Goal: Task Accomplishment & Management: Complete application form

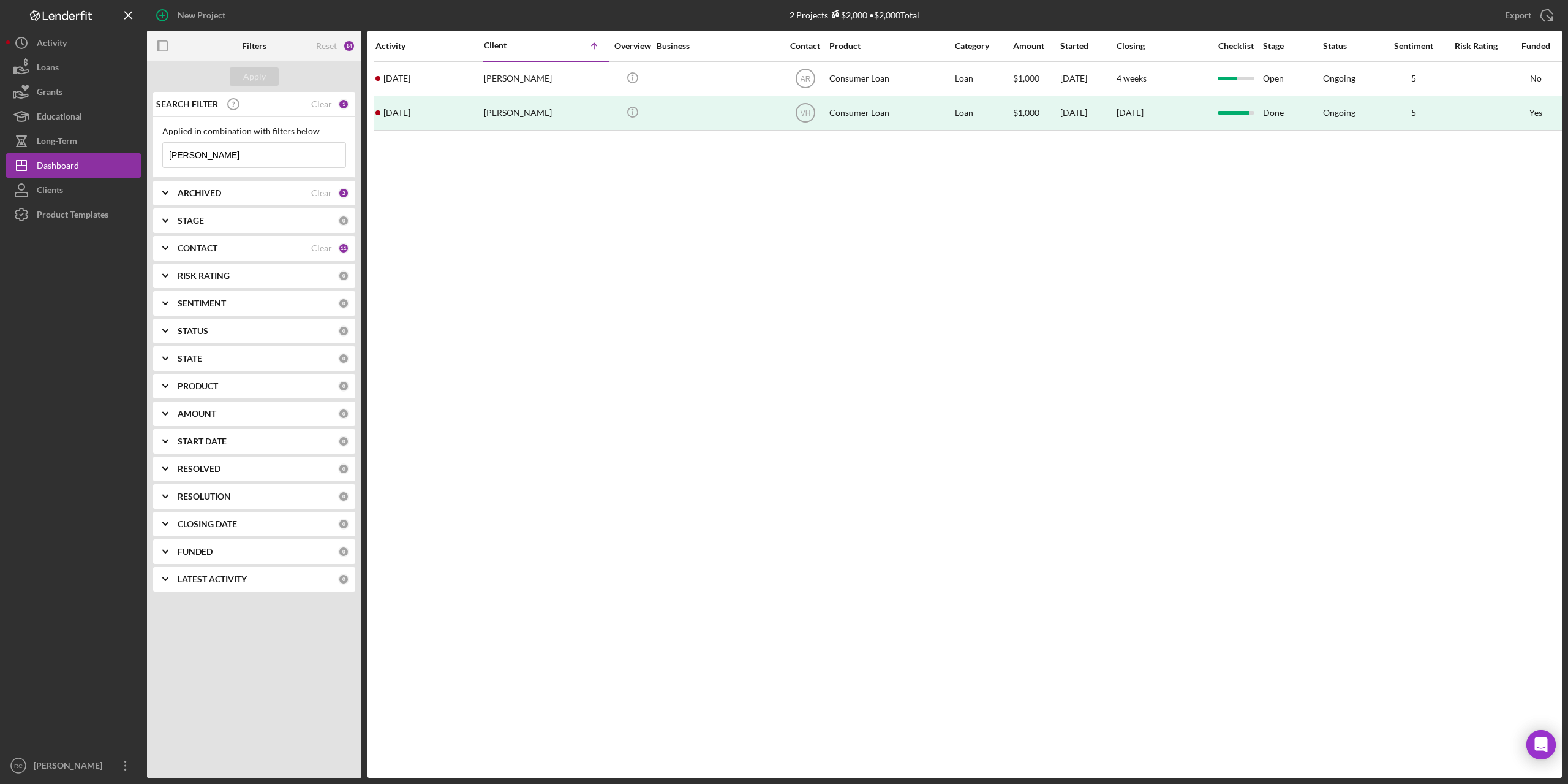
click at [211, 155] on input "[PERSON_NAME]" at bounding box center [254, 154] width 183 height 25
type input "s"
type input "[PERSON_NAME]"
click at [247, 72] on div "Apply" at bounding box center [254, 76] width 23 height 18
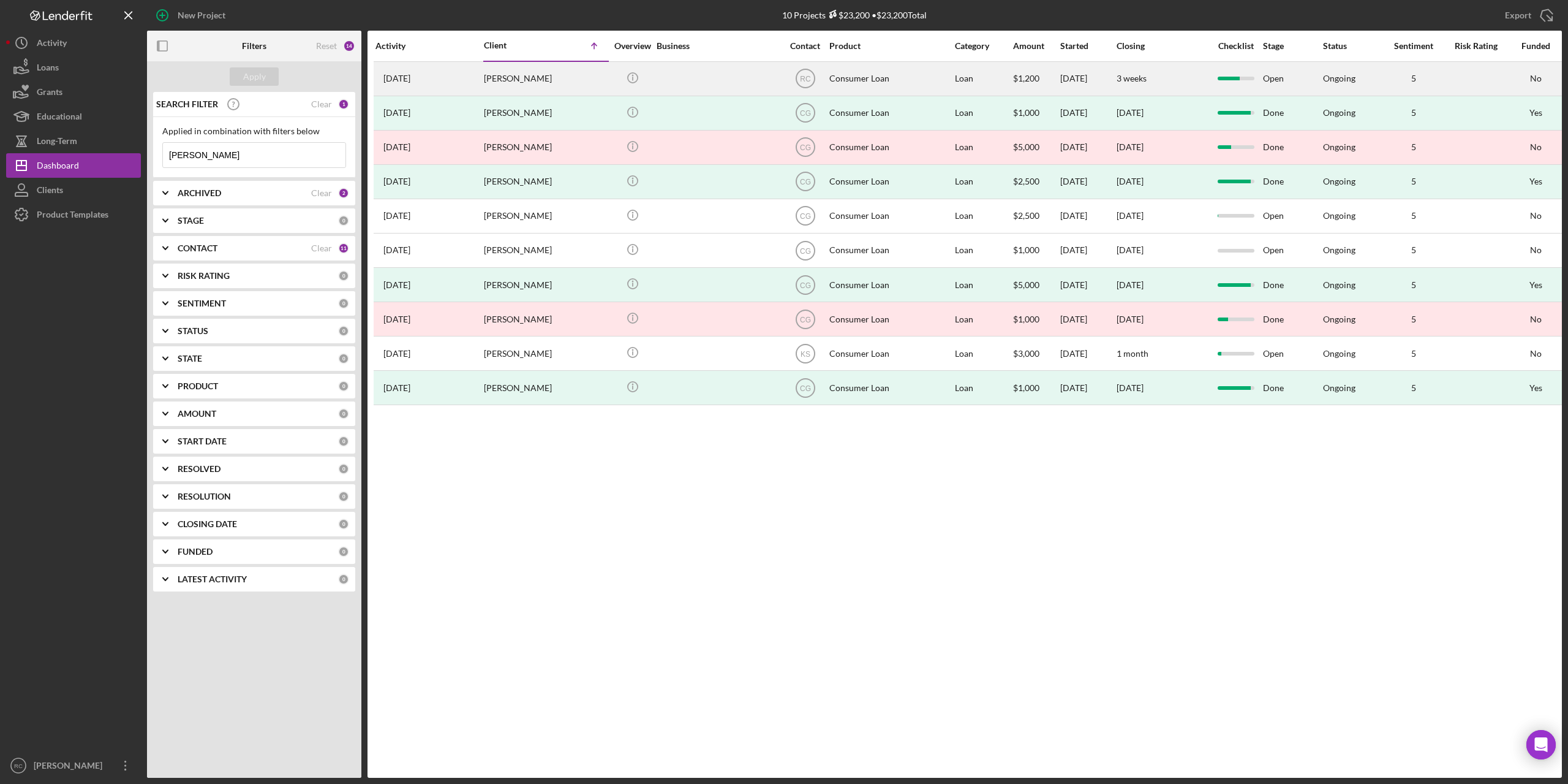
click at [501, 73] on div "[PERSON_NAME]" at bounding box center [545, 78] width 123 height 32
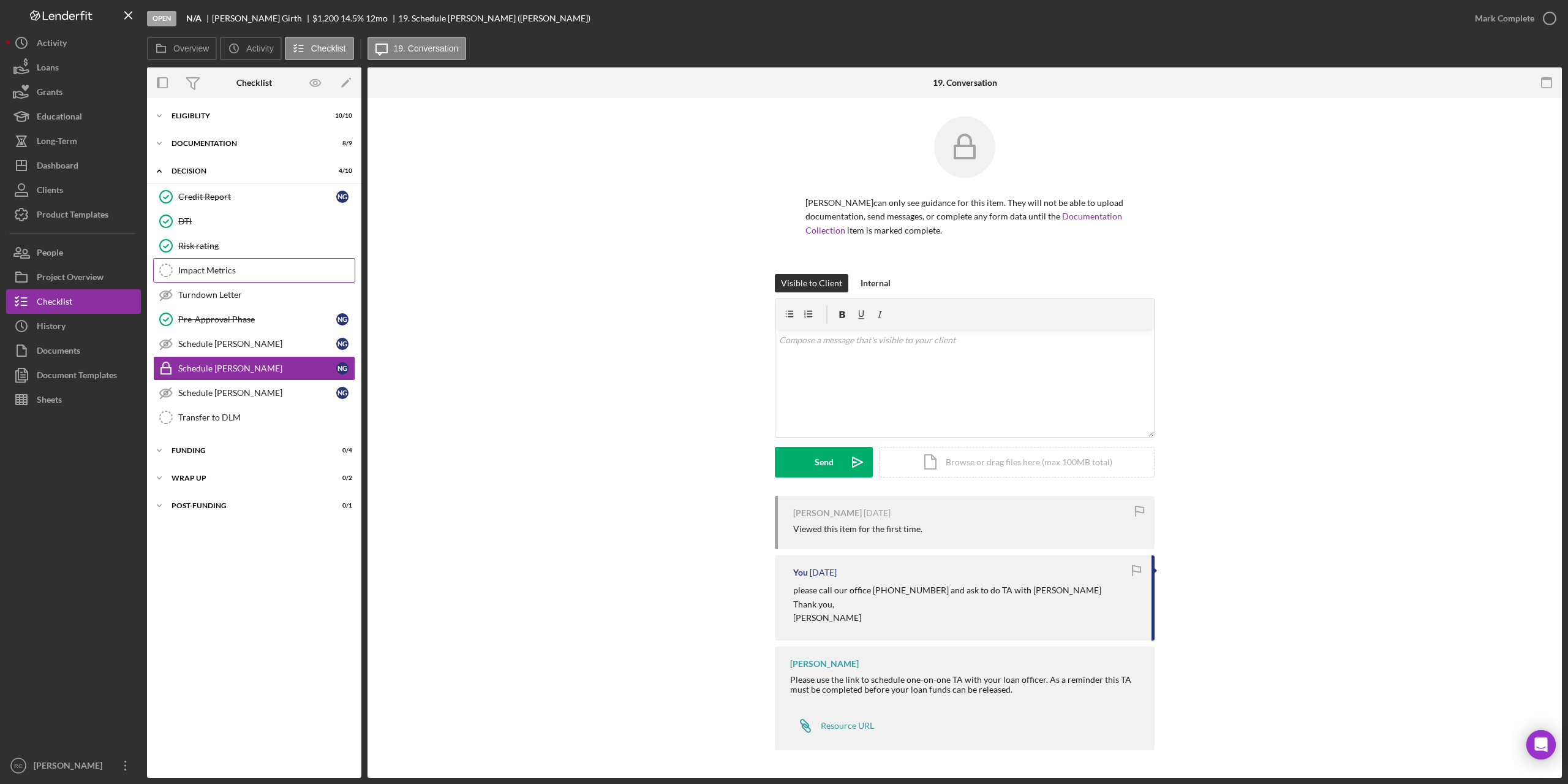
click at [204, 272] on div "Impact Metrics" at bounding box center [266, 270] width 177 height 10
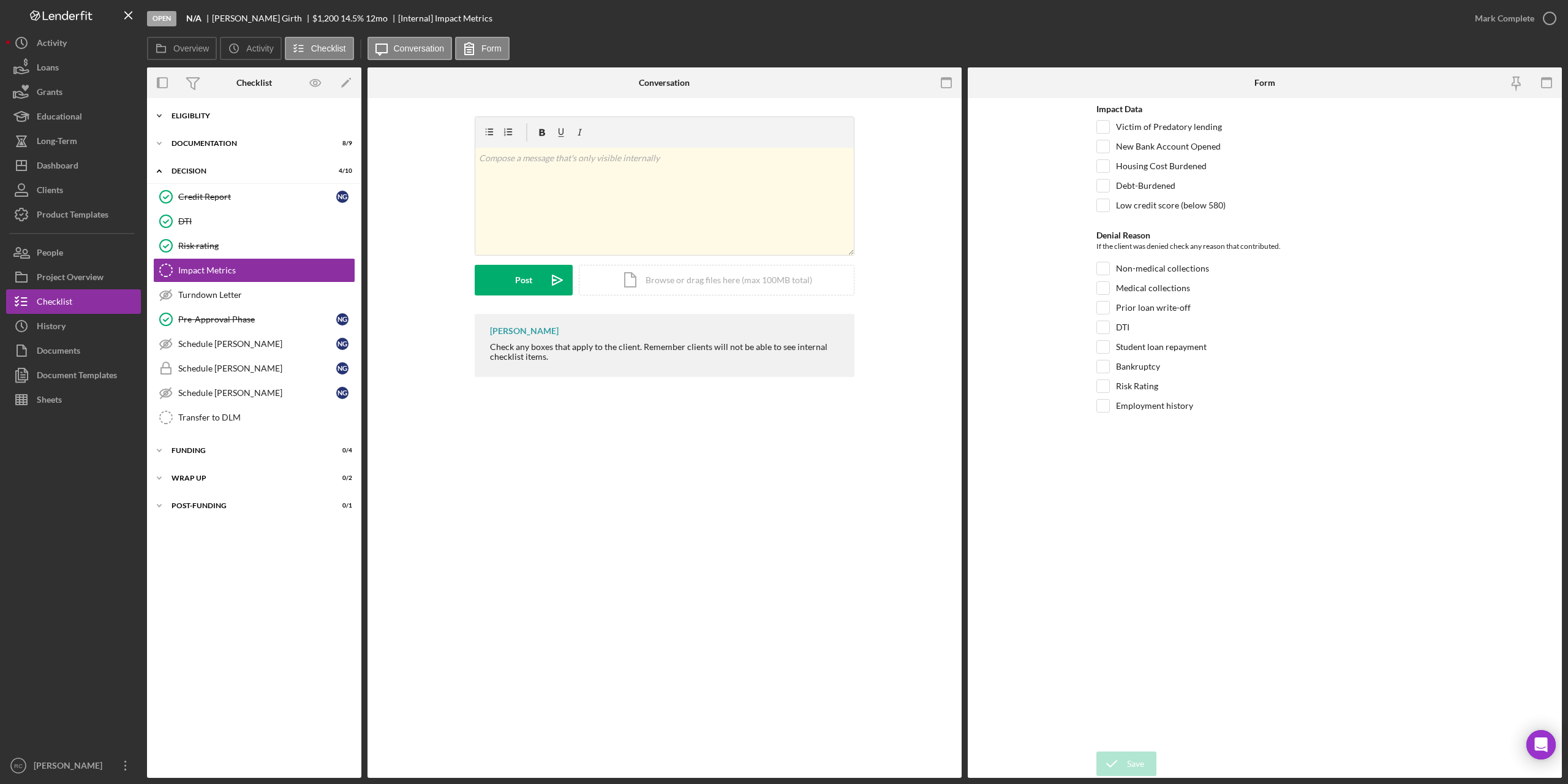
click at [199, 109] on div "Icon/Expander Eligiblity 10 / 10" at bounding box center [254, 116] width 215 height 25
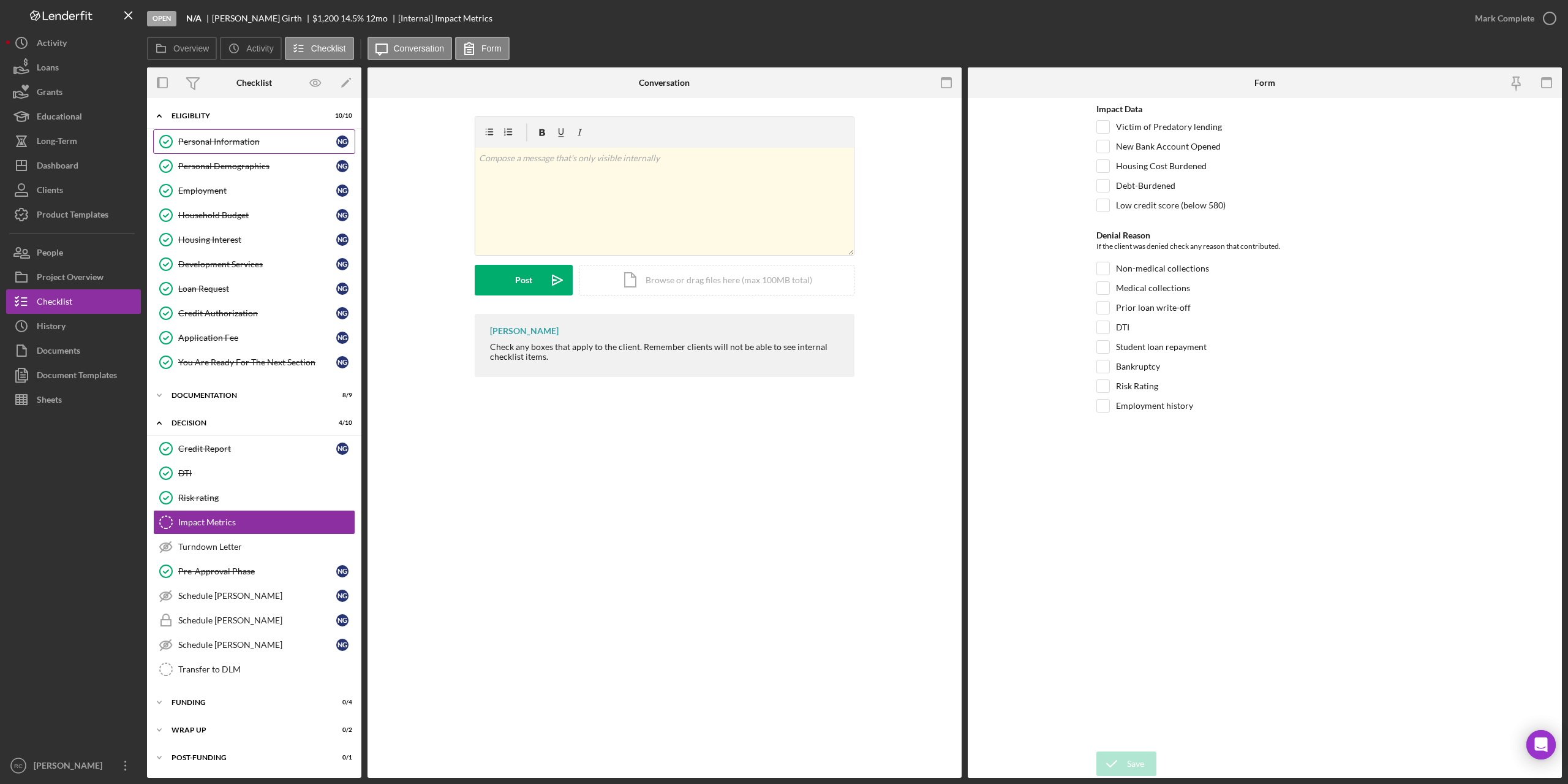
click at [245, 137] on div "Personal Information" at bounding box center [257, 142] width 158 height 10
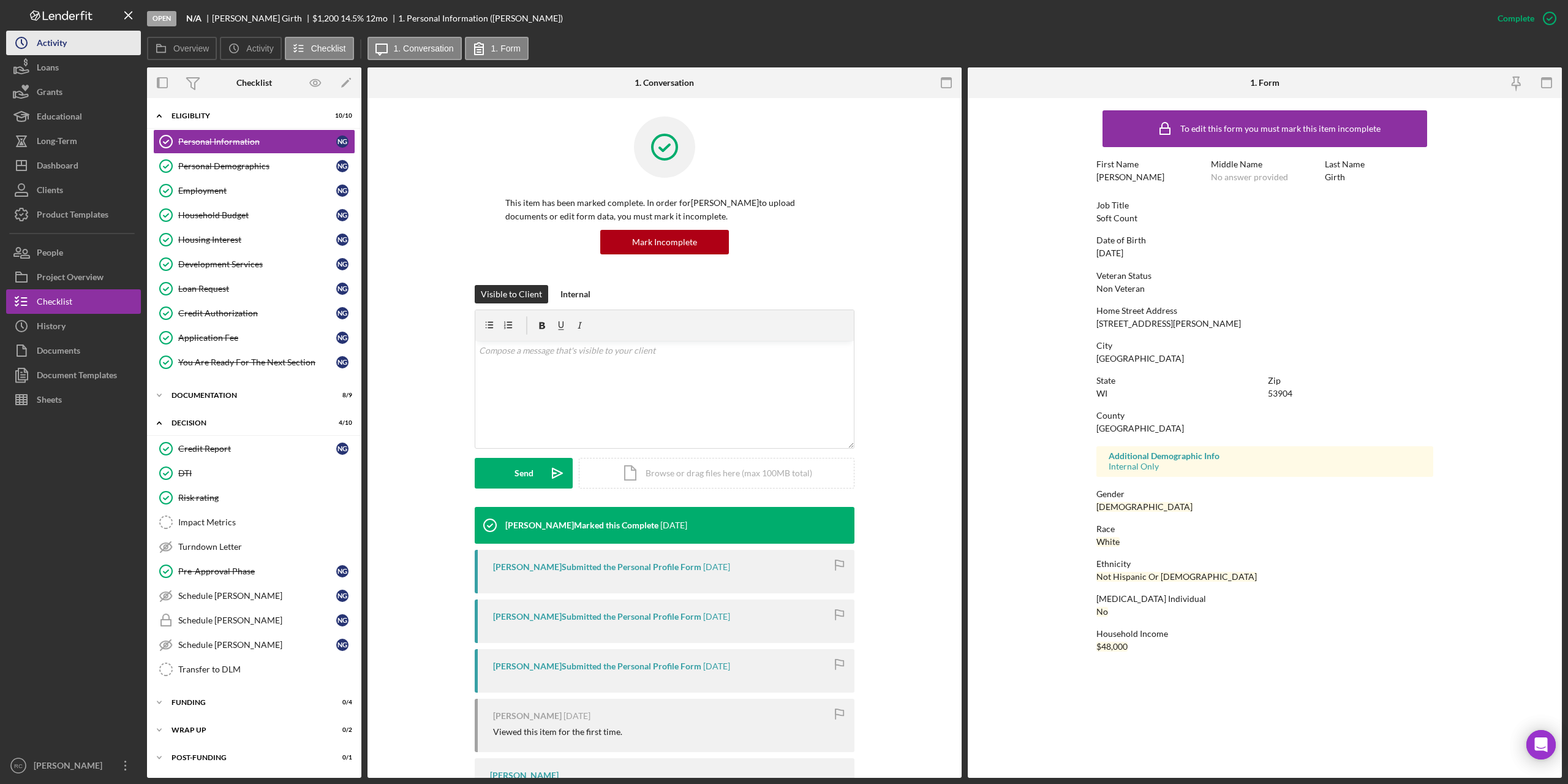
click at [59, 43] on div "Activity" at bounding box center [51, 44] width 30 height 28
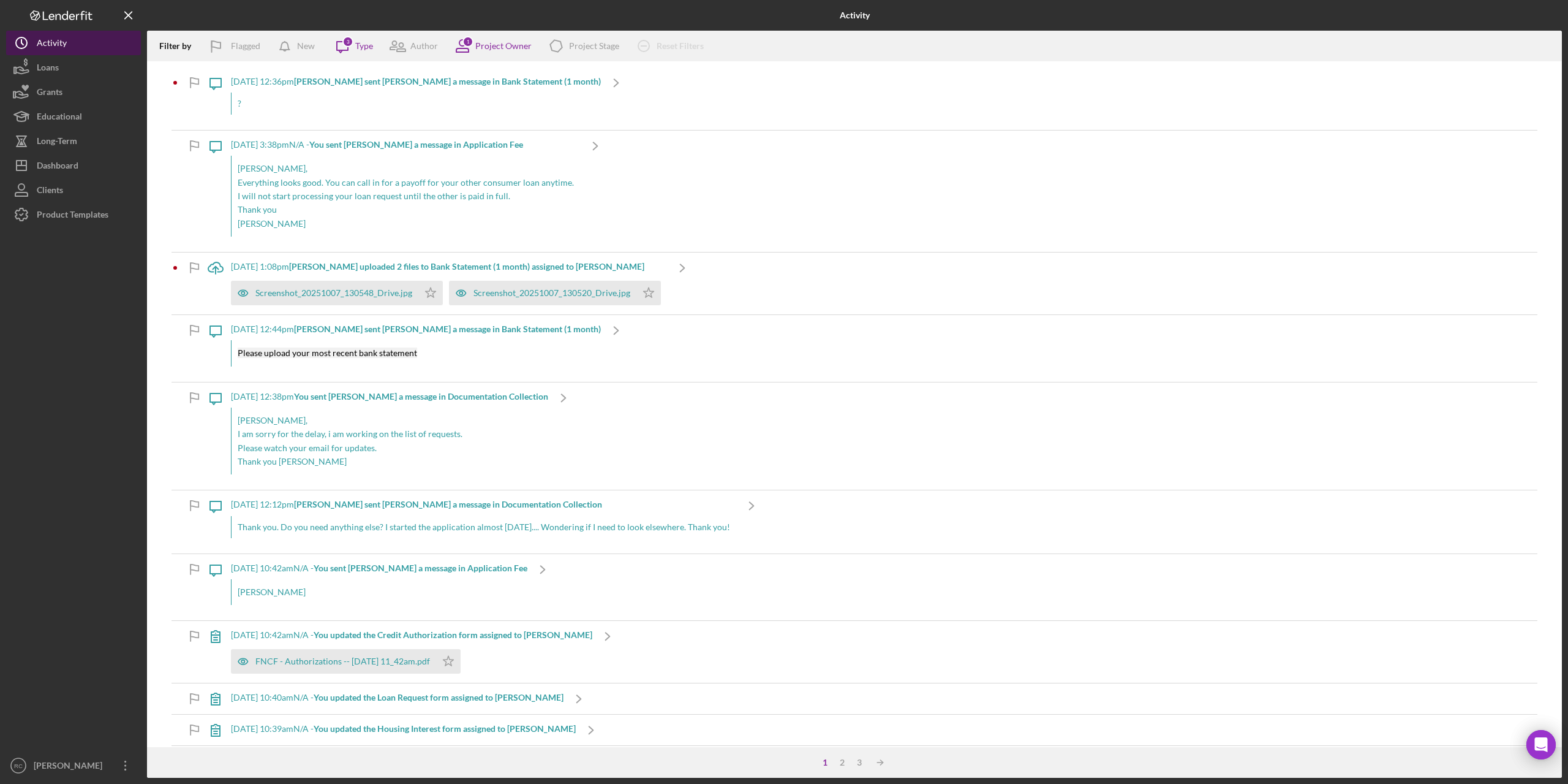
click at [51, 46] on div "Activity" at bounding box center [51, 44] width 30 height 28
click at [46, 68] on div "Loans" at bounding box center [47, 69] width 22 height 28
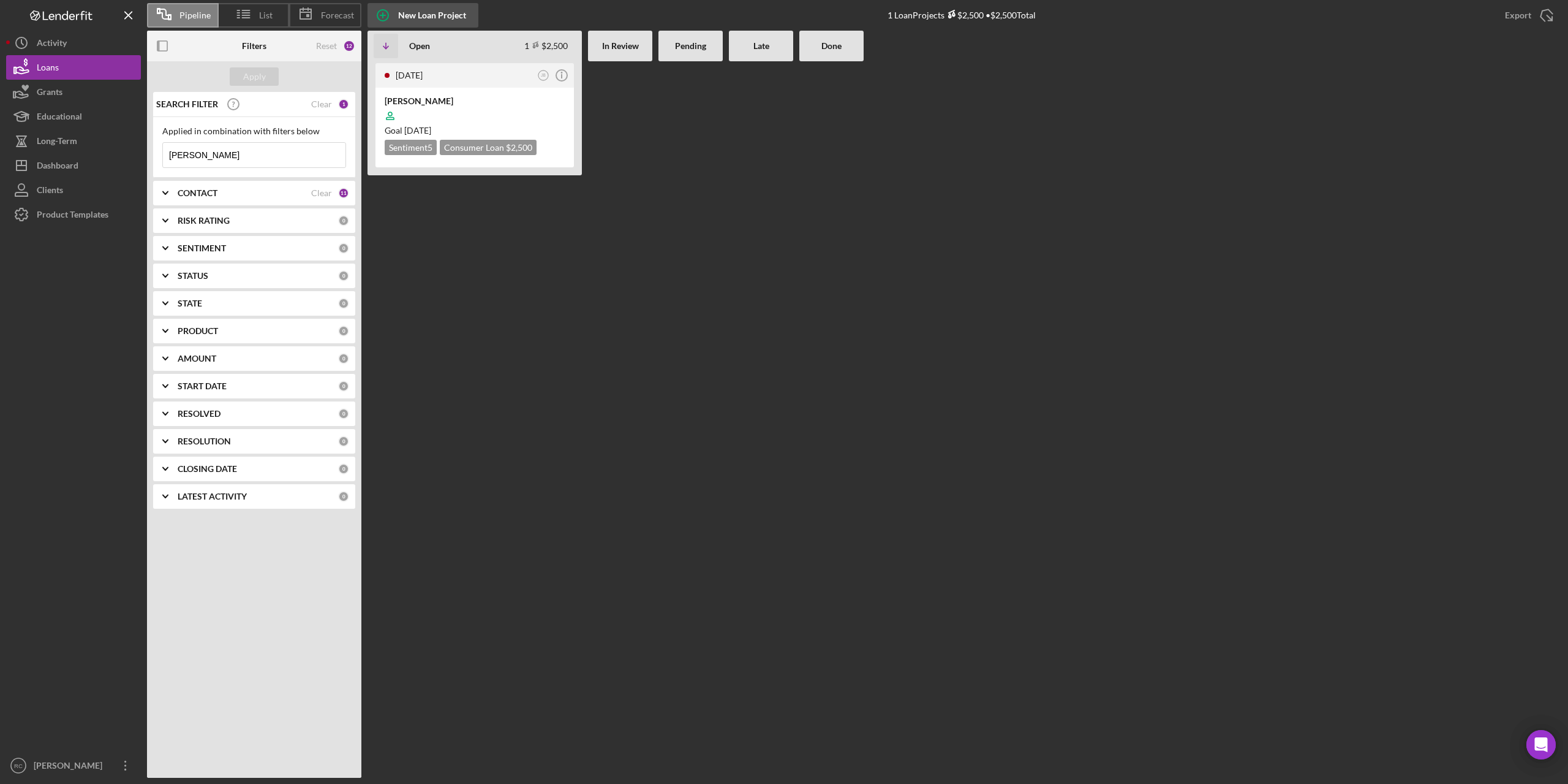
click at [439, 15] on div "New Loan Project" at bounding box center [432, 15] width 68 height 25
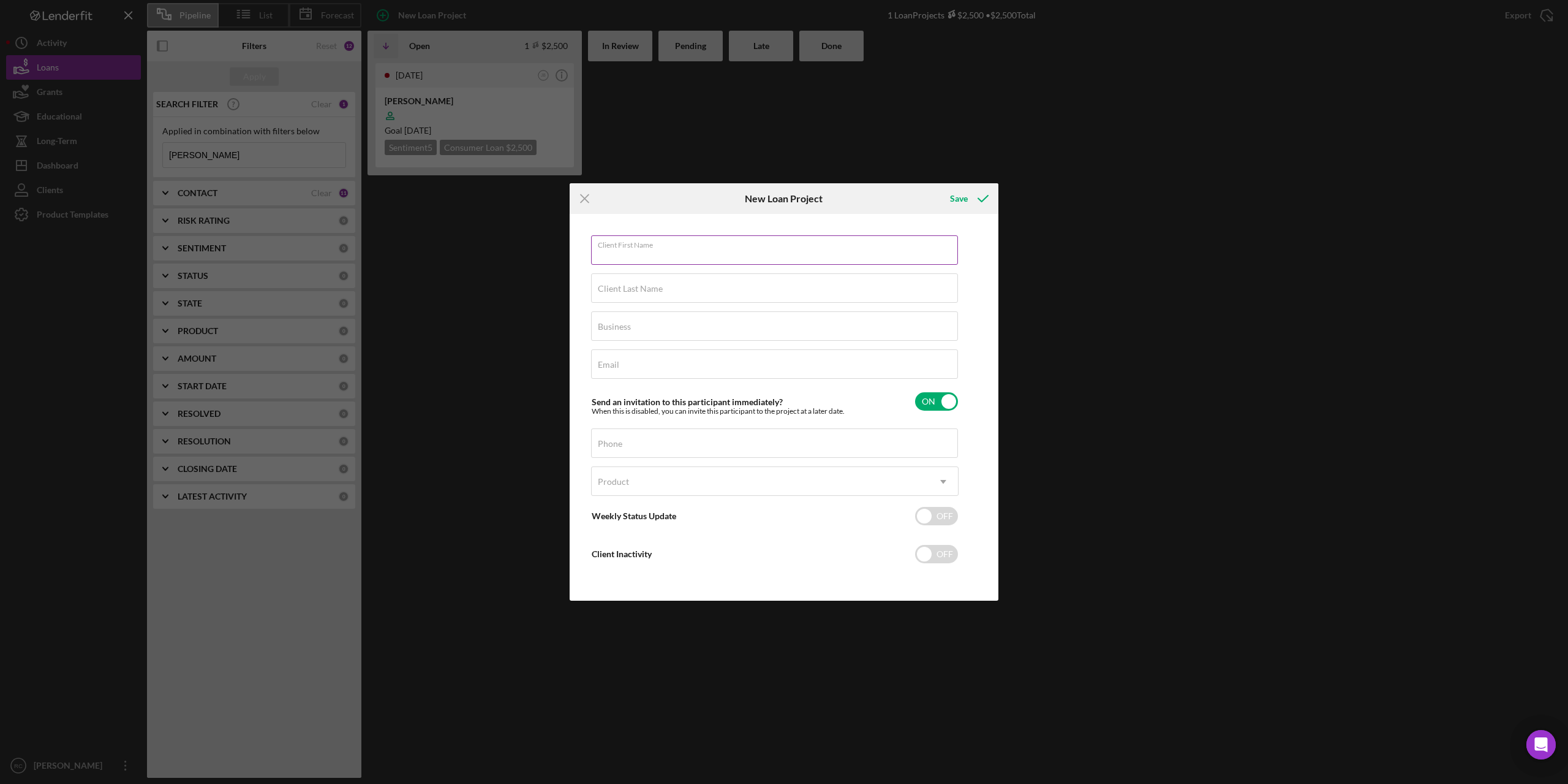
click at [741, 248] on div "Client First Name Required" at bounding box center [775, 250] width 367 height 31
type input "Nicole"
type input "Girth"
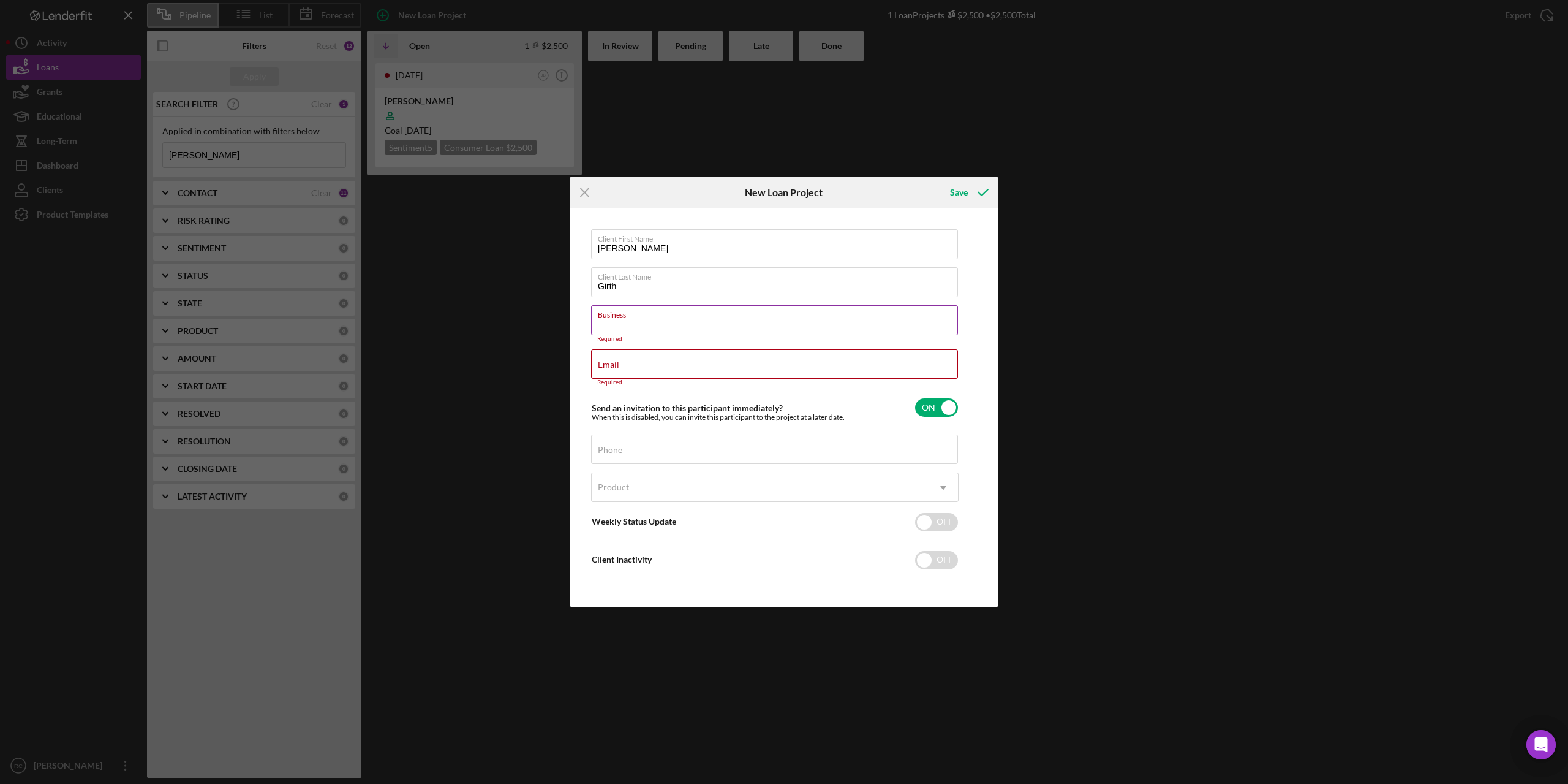
click at [638, 318] on div "Business Required" at bounding box center [775, 323] width 367 height 36
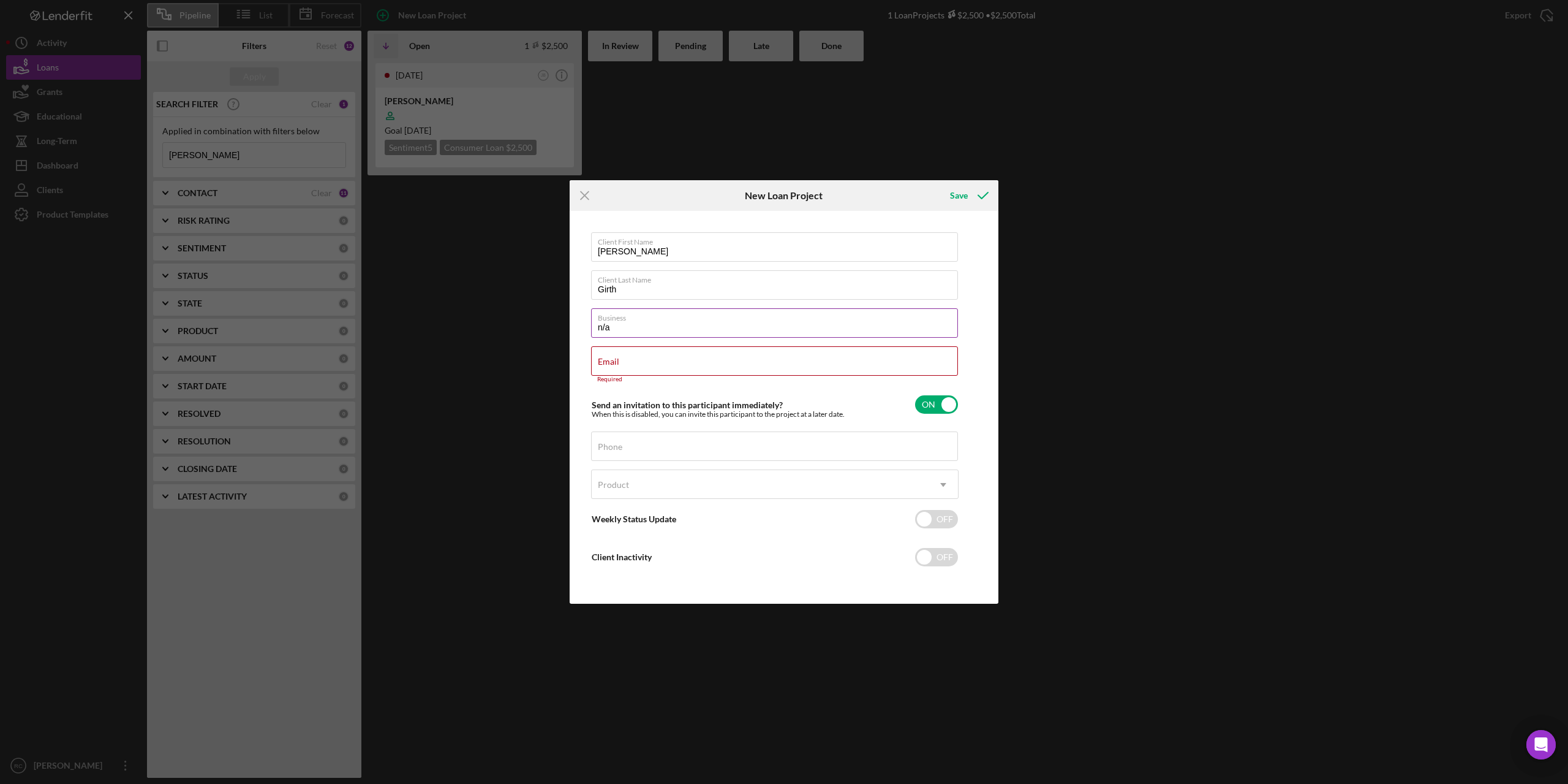
type input "n/a"
type input "ngirth0704@gmail.com"
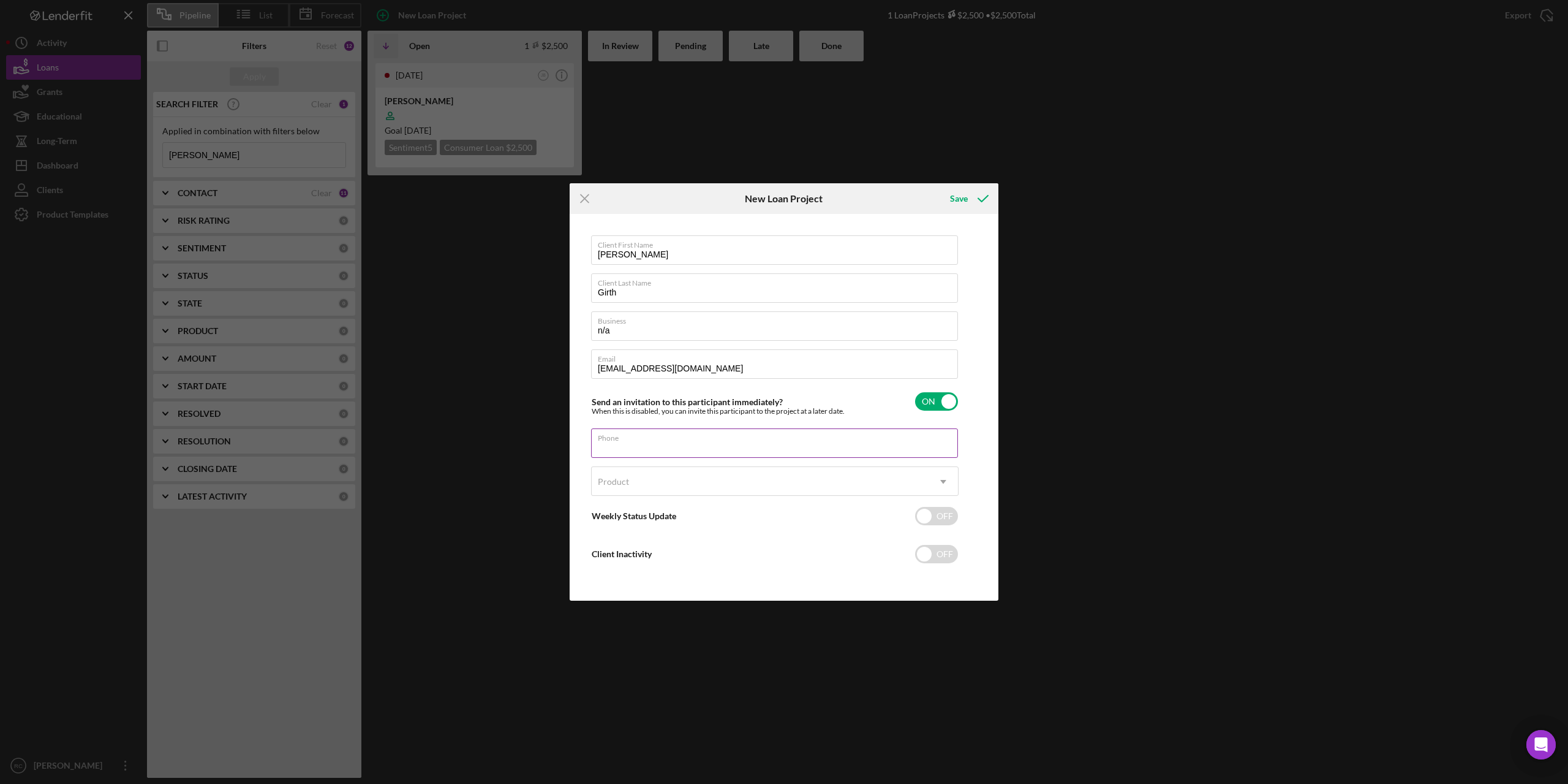
click at [706, 440] on div "Phone" at bounding box center [775, 443] width 367 height 31
type input "(608) 236-3228"
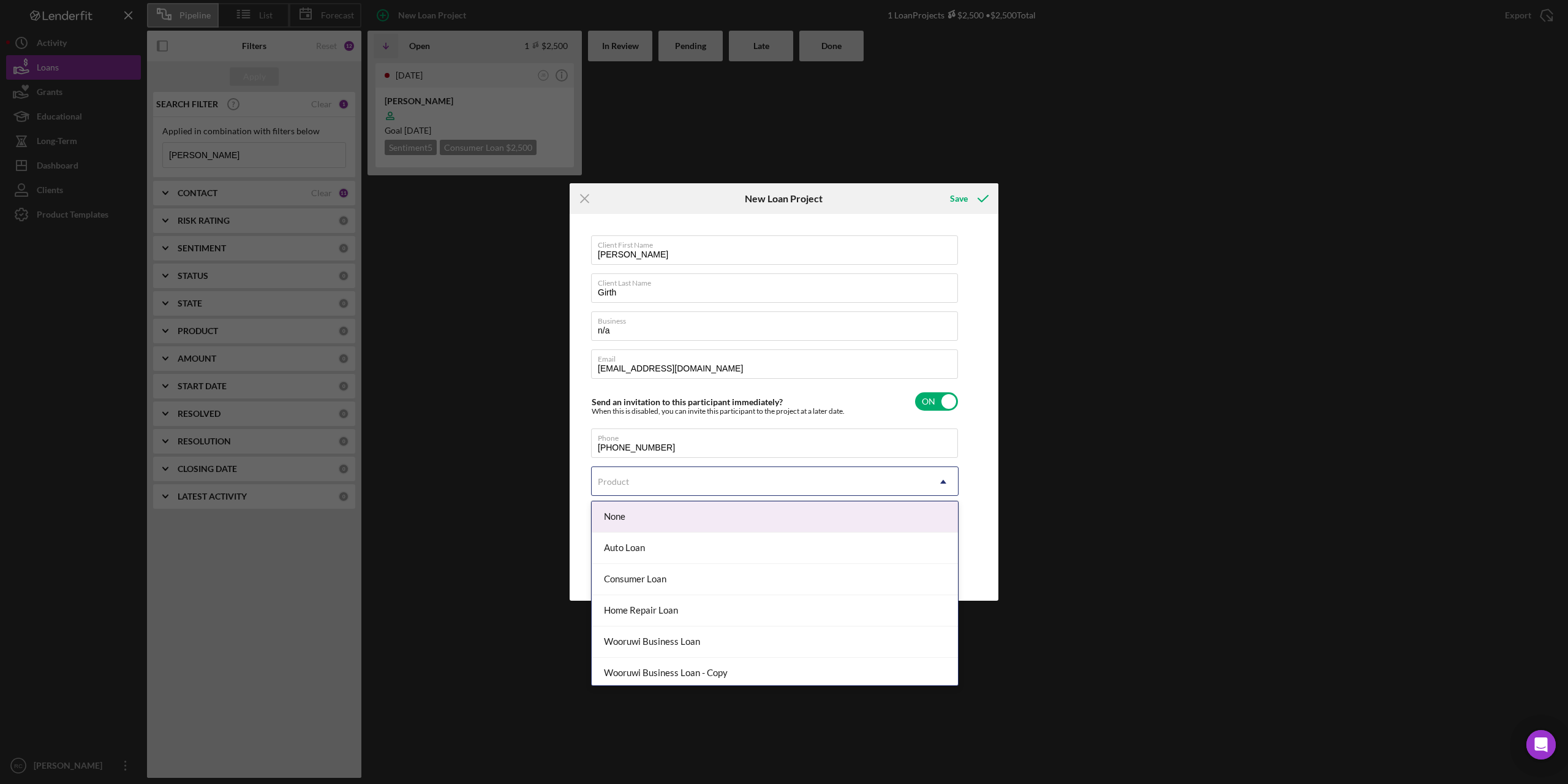
click at [694, 478] on div "Product" at bounding box center [761, 481] width 337 height 29
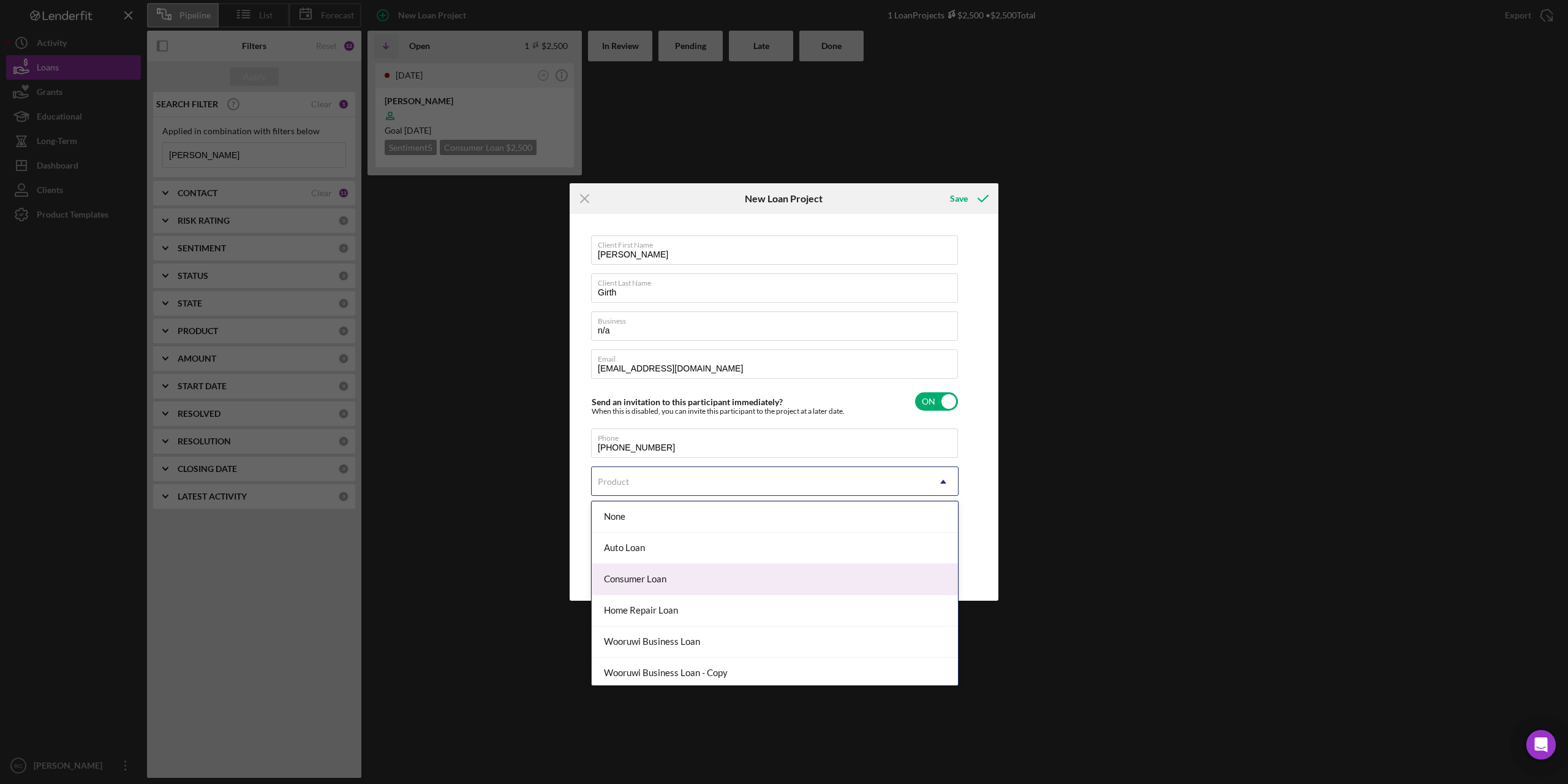
click at [647, 578] on div "Consumer Loan" at bounding box center [775, 579] width 366 height 31
checkbox input "true"
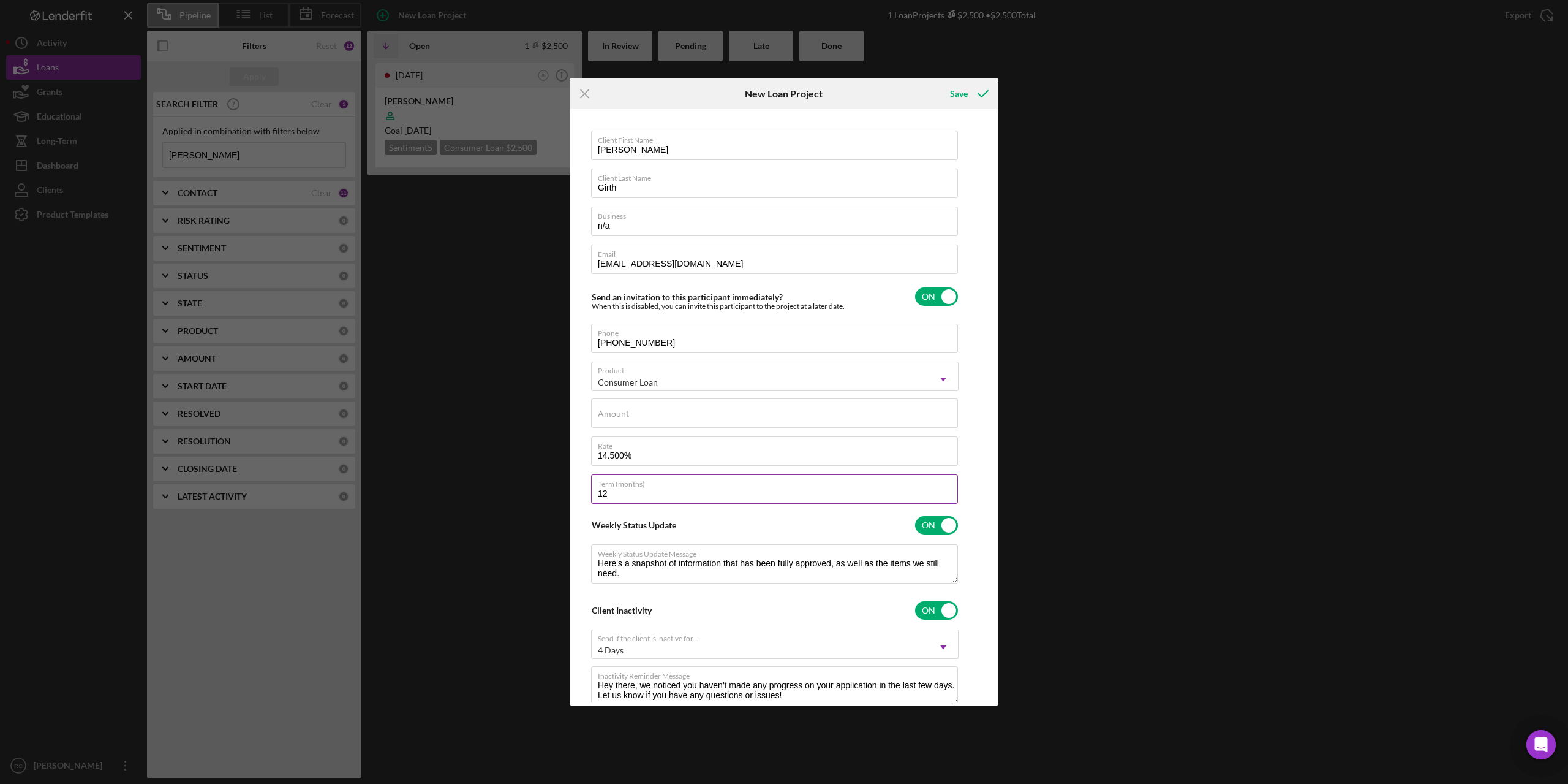
scroll to position [36, 0]
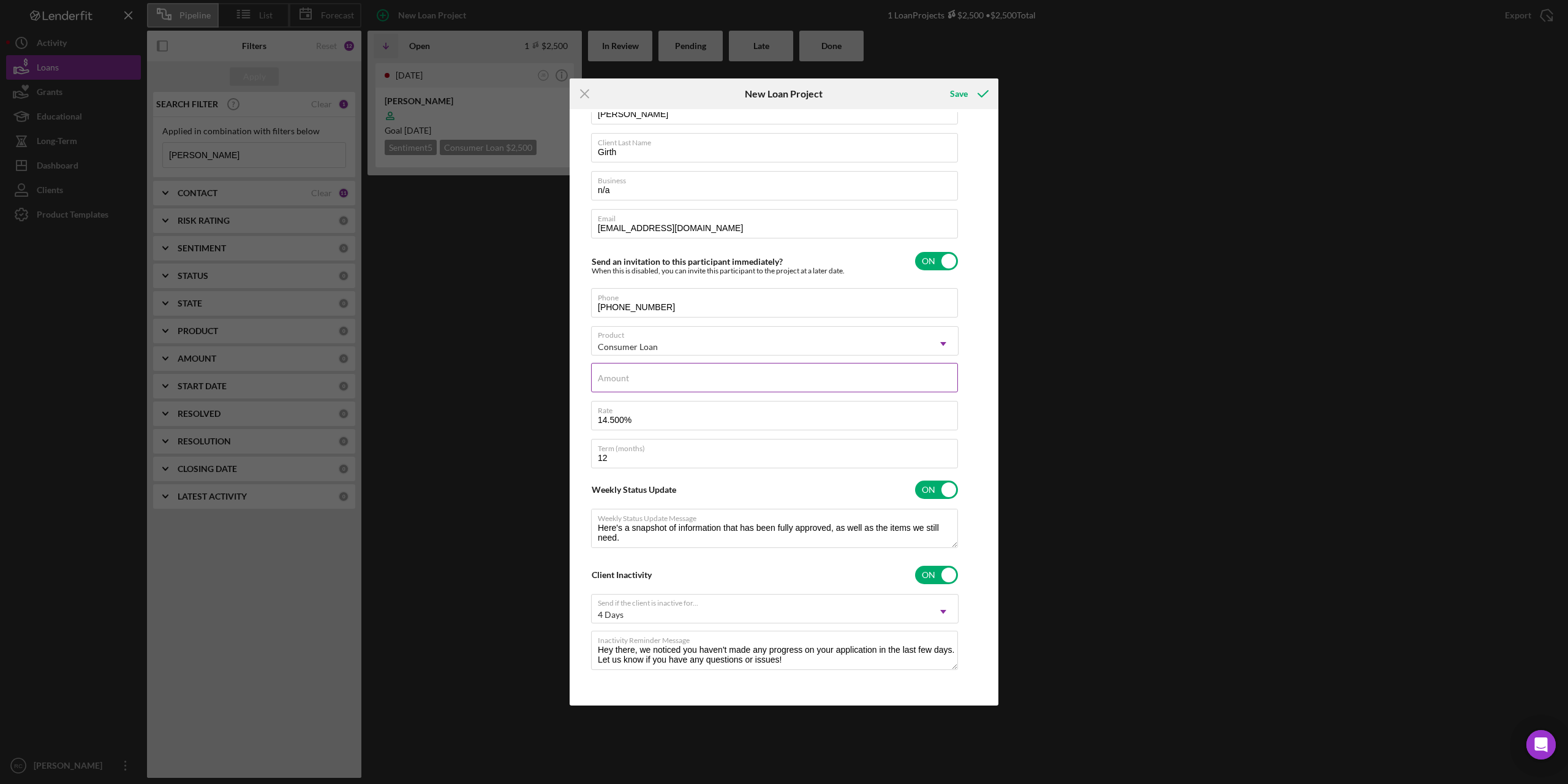
drag, startPoint x: 625, startPoint y: 380, endPoint x: 645, endPoint y: 367, distance: 23.9
click at [625, 380] on label "Amount" at bounding box center [613, 378] width 31 height 10
click at [625, 380] on input "Amount" at bounding box center [775, 377] width 367 height 29
type input "$5"
type textarea "Here's a snapshot of information that has been fully approved, as well as the i…"
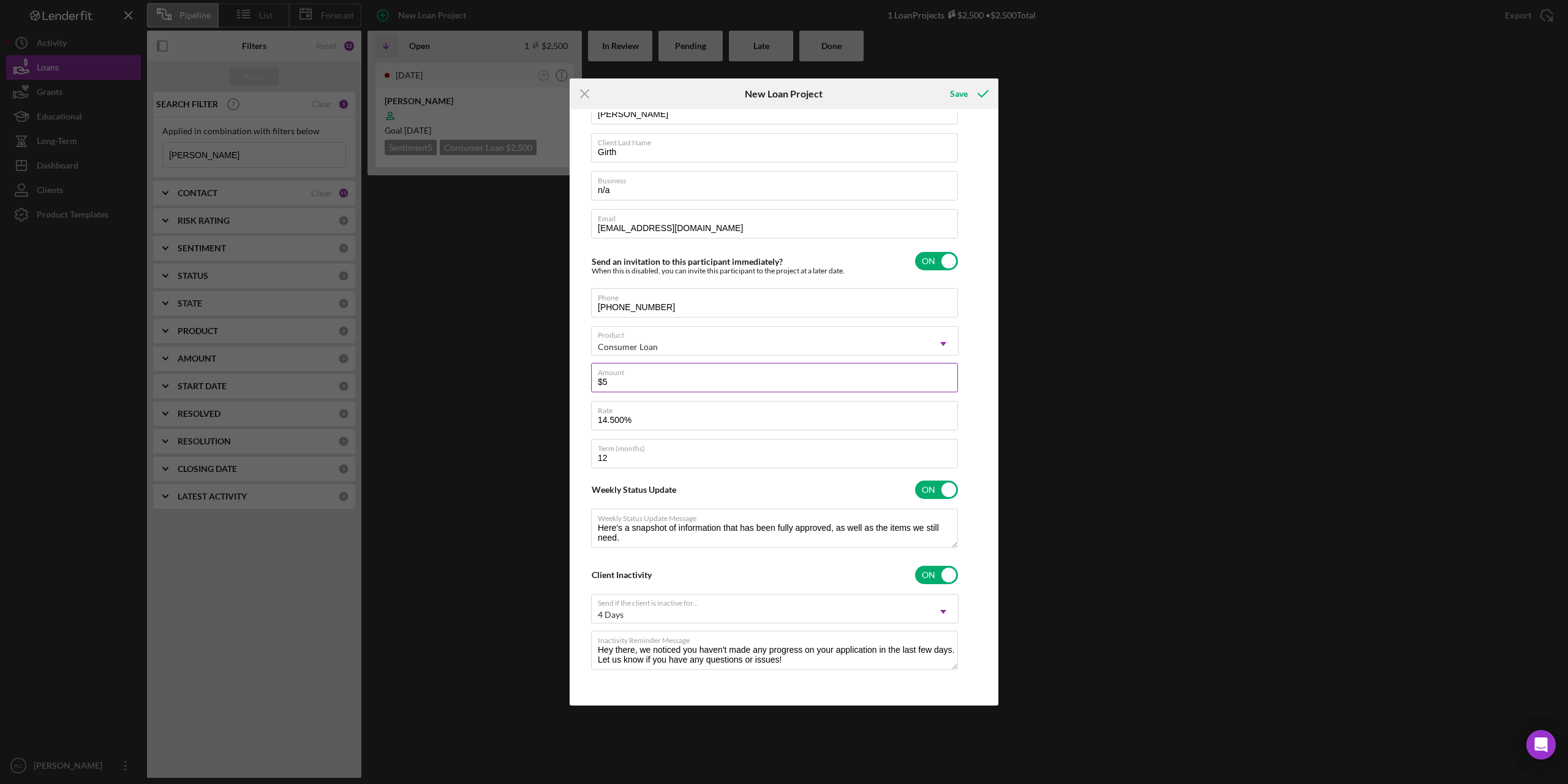
type input "$50"
type textarea "Here's a snapshot of information that has been fully approved, as well as the i…"
type input "$500"
type textarea "Here's a snapshot of information that has been fully approved, as well as the i…"
type input "$5,000"
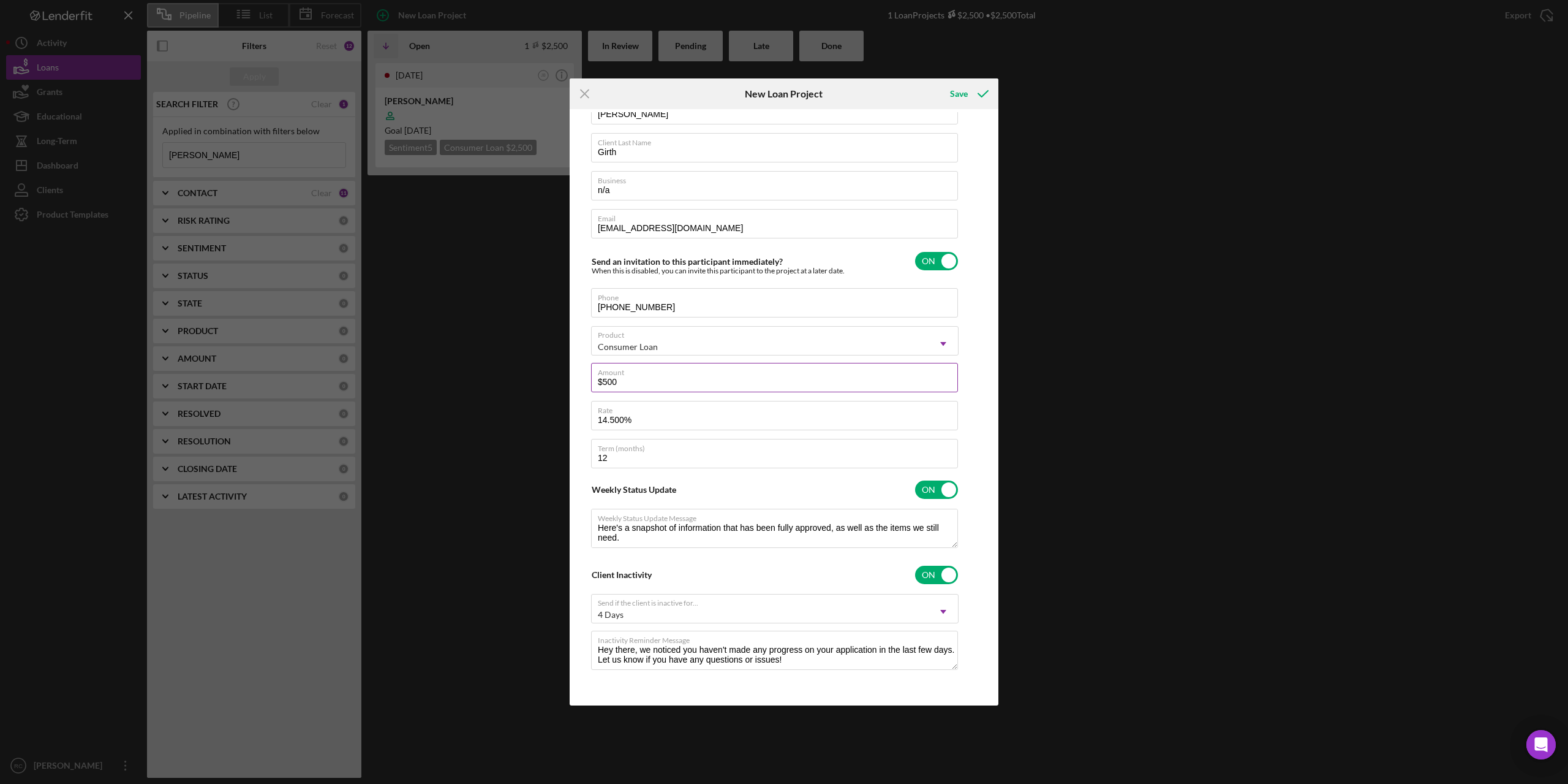
type textarea "Here's a snapshot of information that has been fully approved, as well as the i…"
type input "$5,000"
click at [960, 89] on div "Save" at bounding box center [959, 93] width 17 height 25
type textarea "Here's a snapshot of information that has been fully approved, as well as the i…"
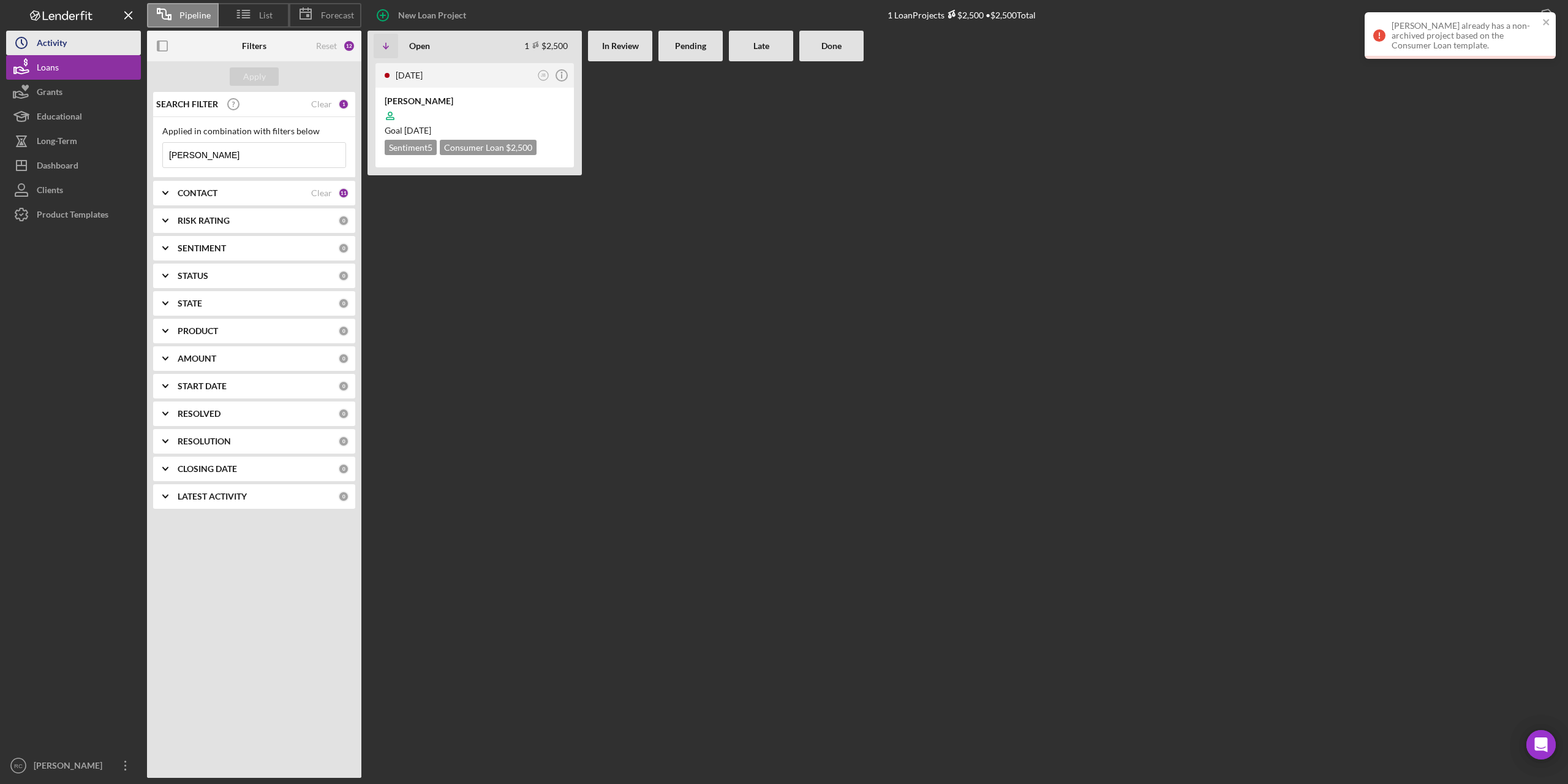
click at [47, 42] on div "Activity" at bounding box center [51, 44] width 30 height 28
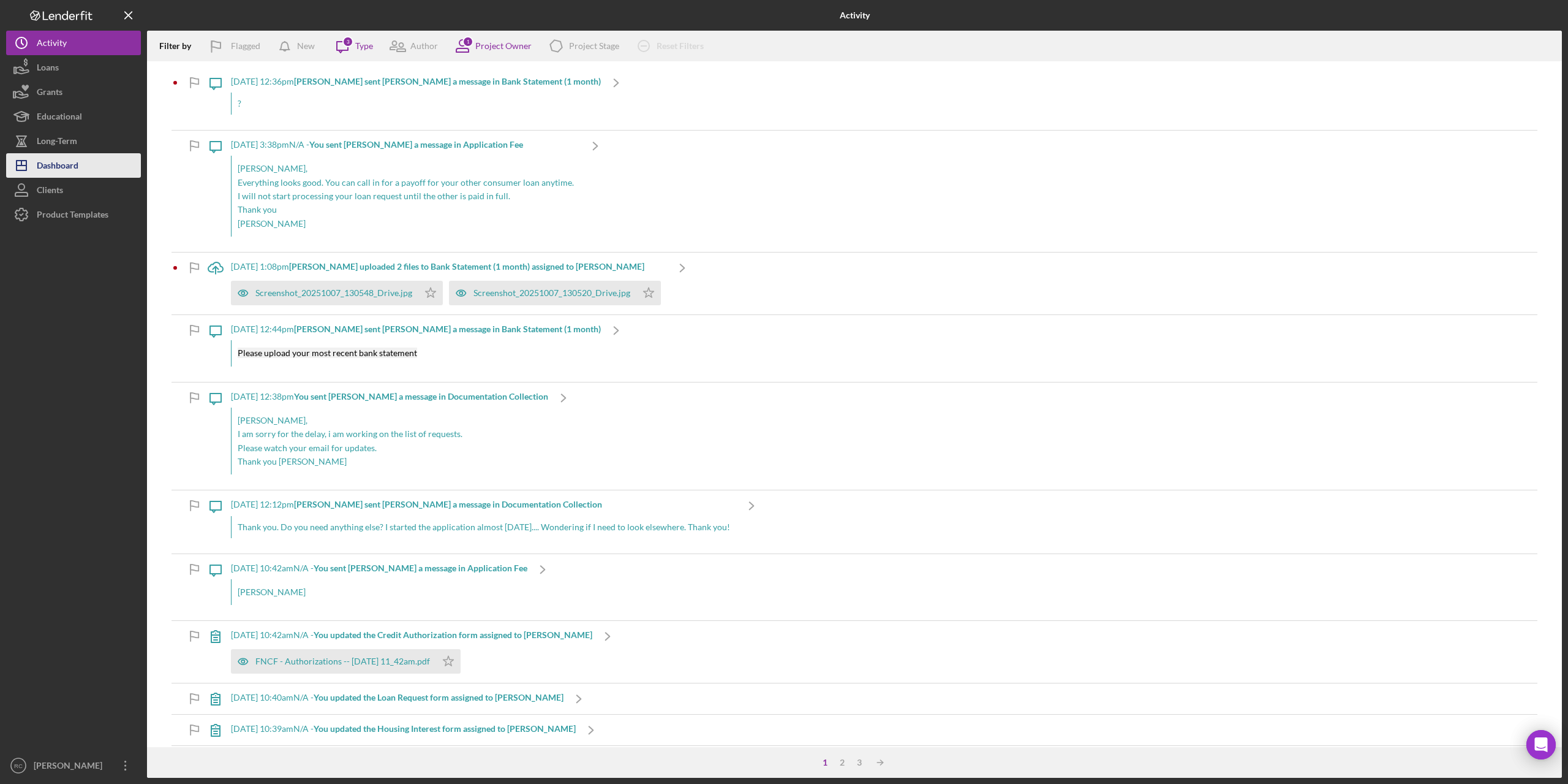
click at [65, 168] on div "Dashboard" at bounding box center [57, 166] width 42 height 28
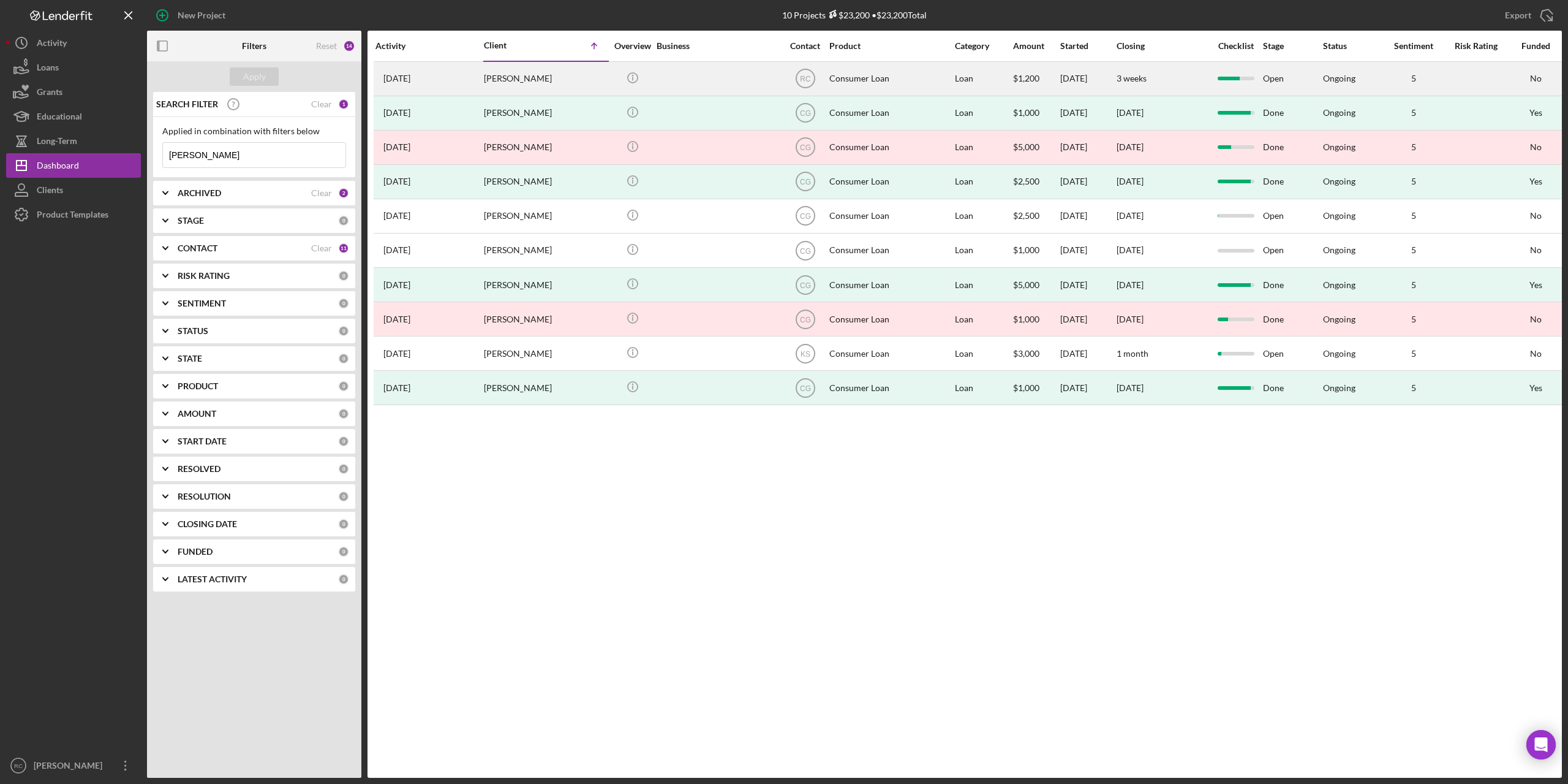
click at [511, 70] on div "Nicole Girth" at bounding box center [545, 78] width 123 height 32
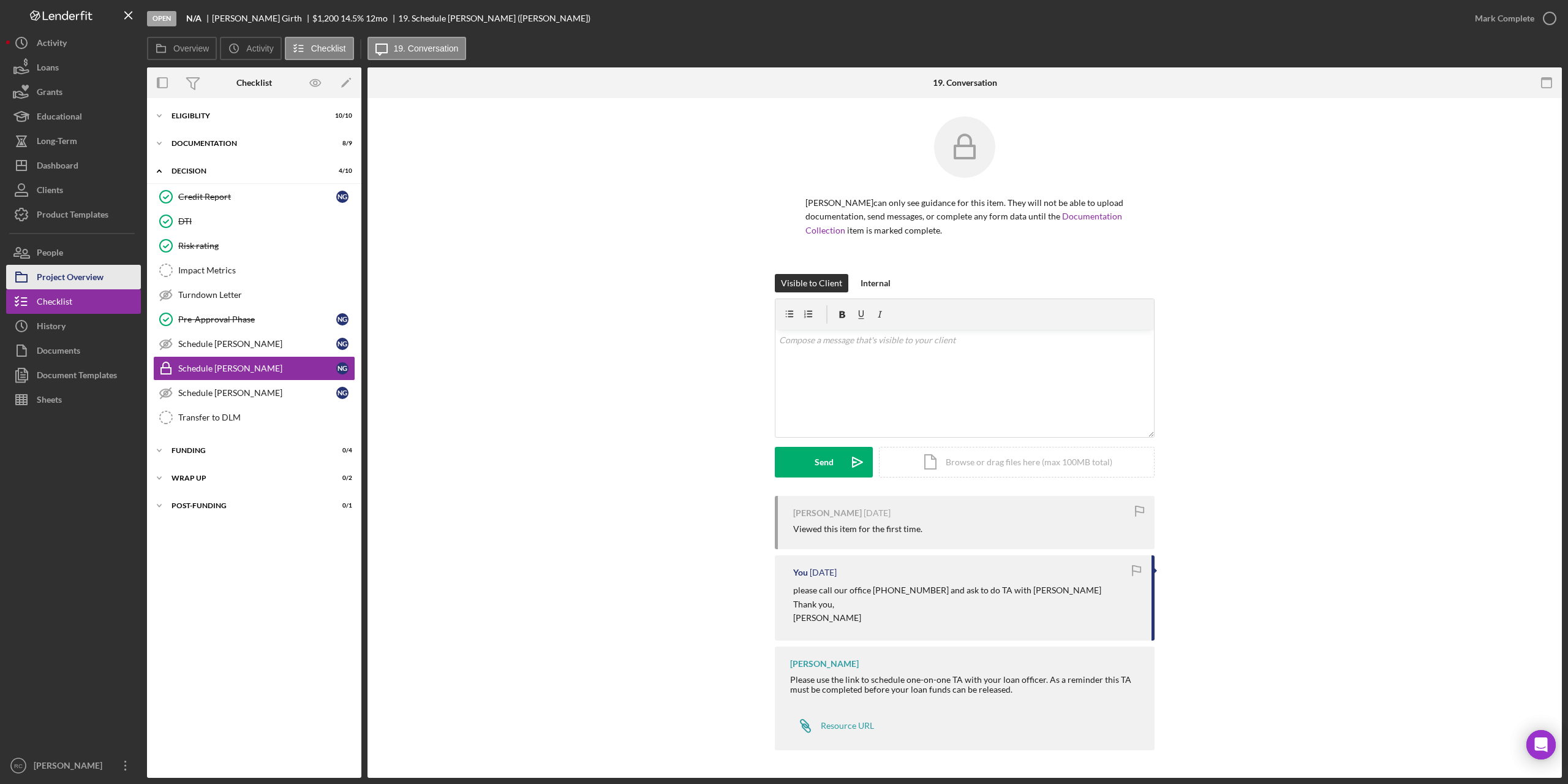
click at [91, 276] on div "Project Overview" at bounding box center [70, 278] width 66 height 28
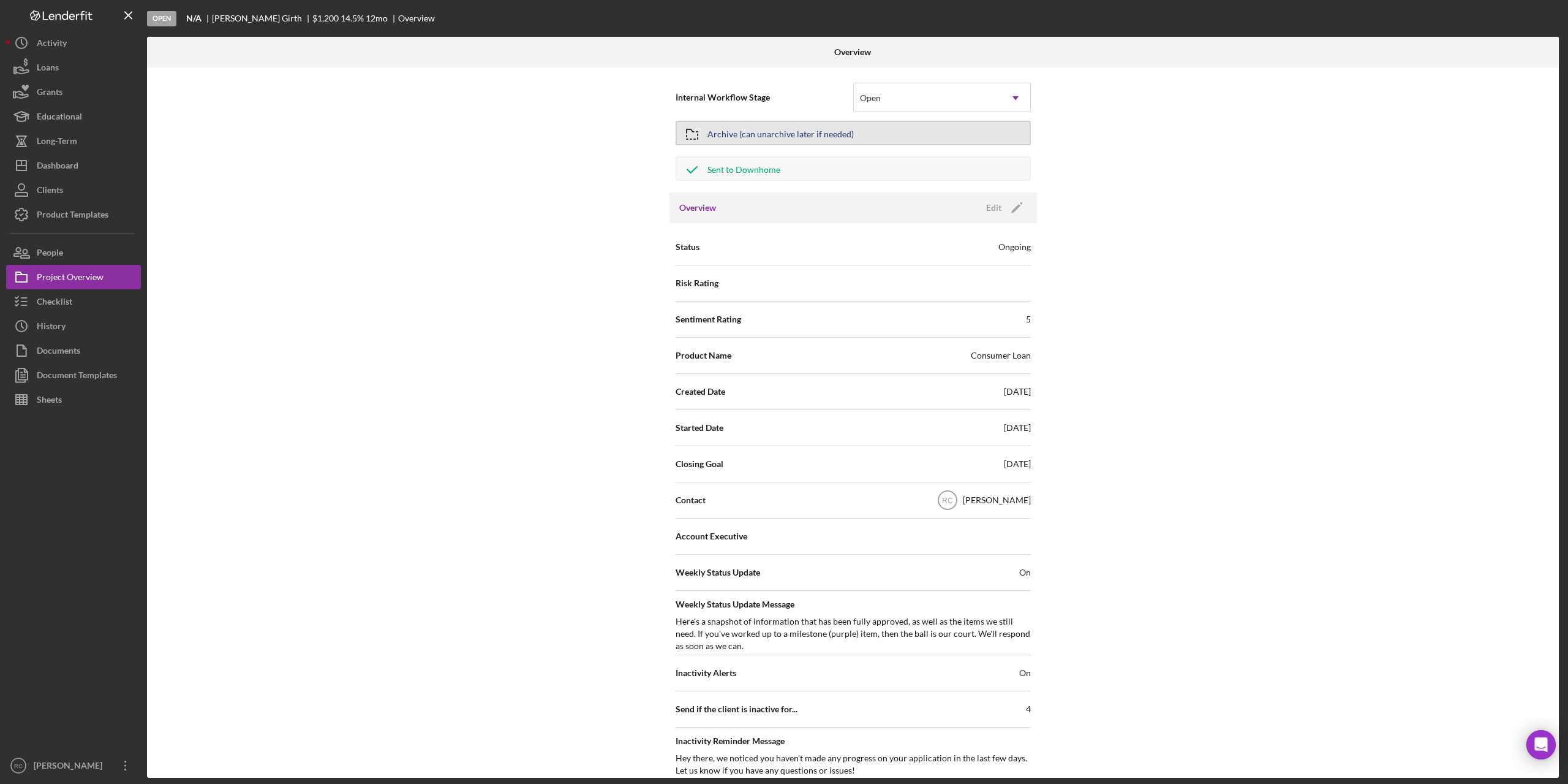
click at [741, 132] on div "Archive (can unarchive later if needed)" at bounding box center [780, 133] width 146 height 22
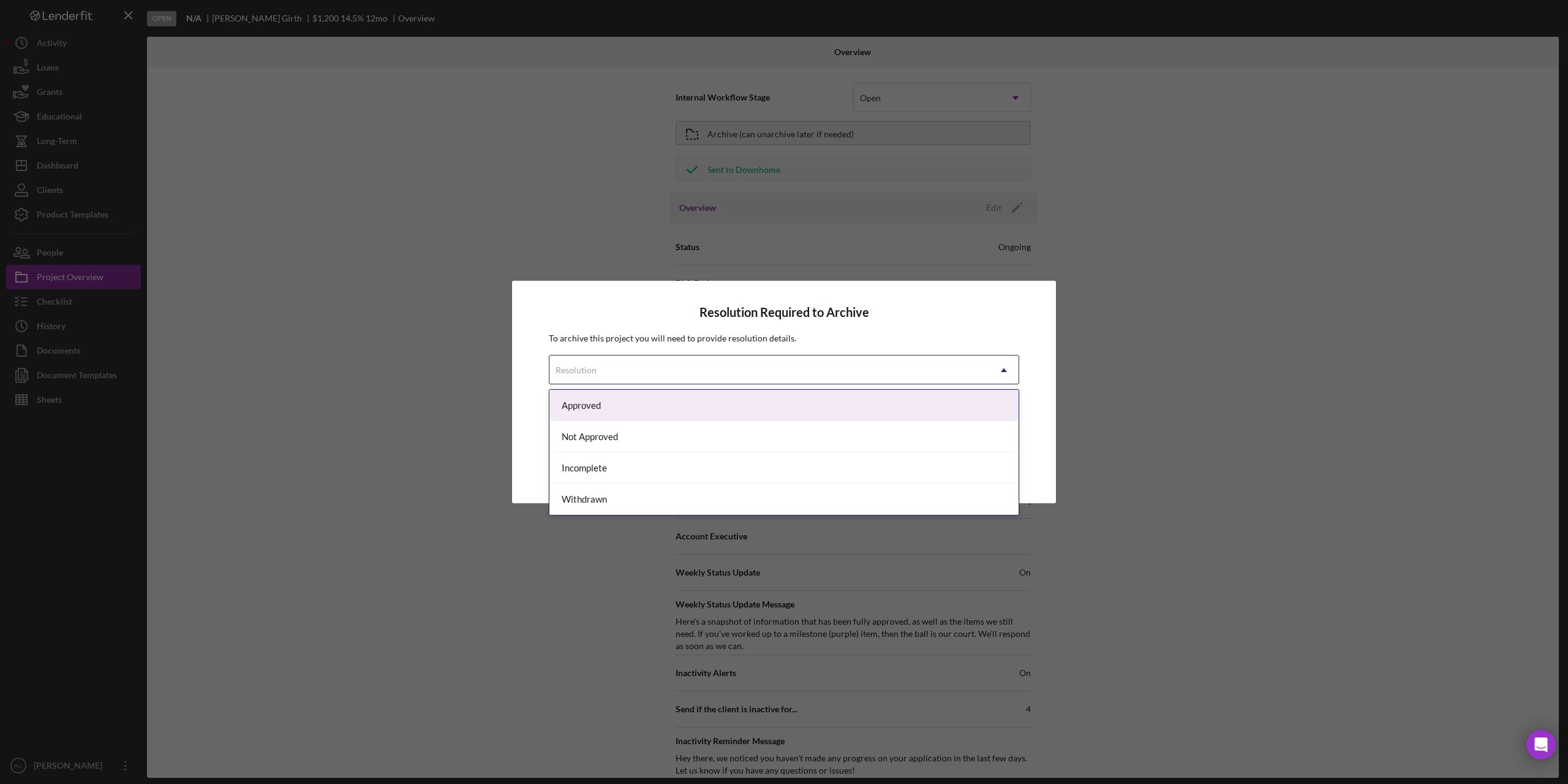
click at [855, 366] on div "Resolution" at bounding box center [769, 371] width 440 height 29
click at [765, 402] on div "Approved" at bounding box center [784, 405] width 469 height 31
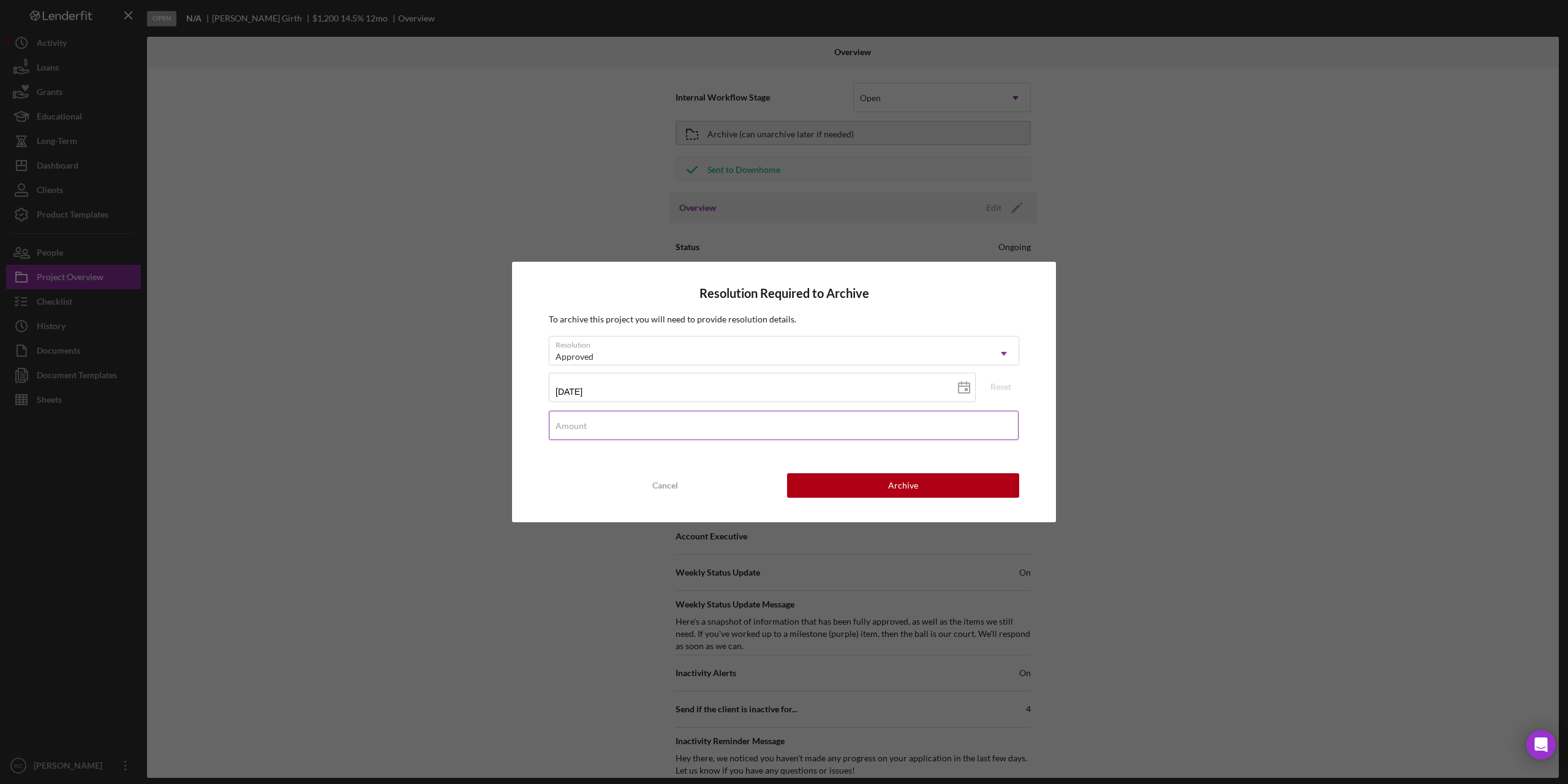
click at [722, 418] on div "Amount" at bounding box center [784, 426] width 470 height 31
type input "$1,000"
click at [890, 489] on div "Archive" at bounding box center [903, 485] width 30 height 25
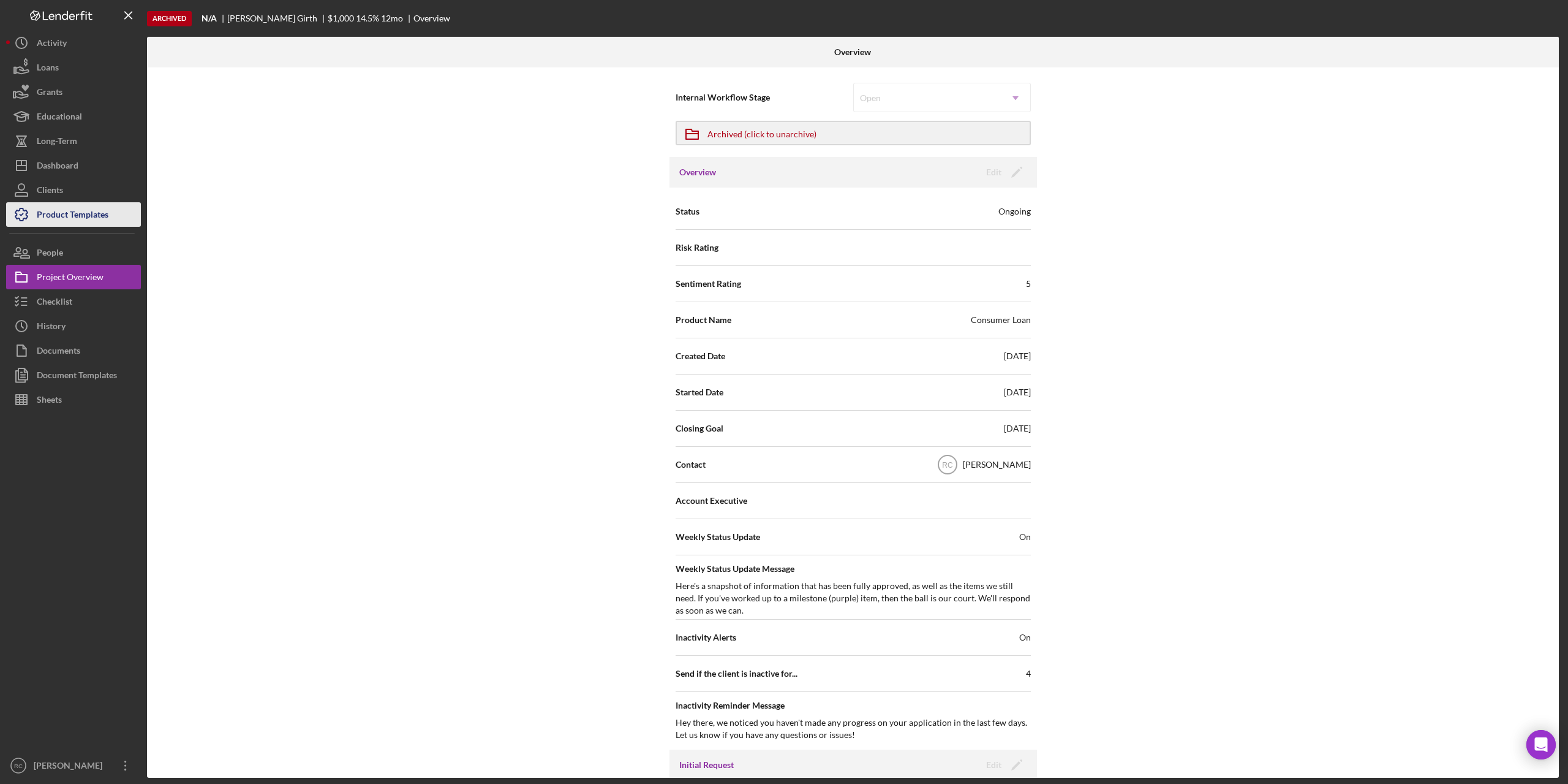
click at [99, 215] on div "Product Templates" at bounding box center [72, 215] width 72 height 28
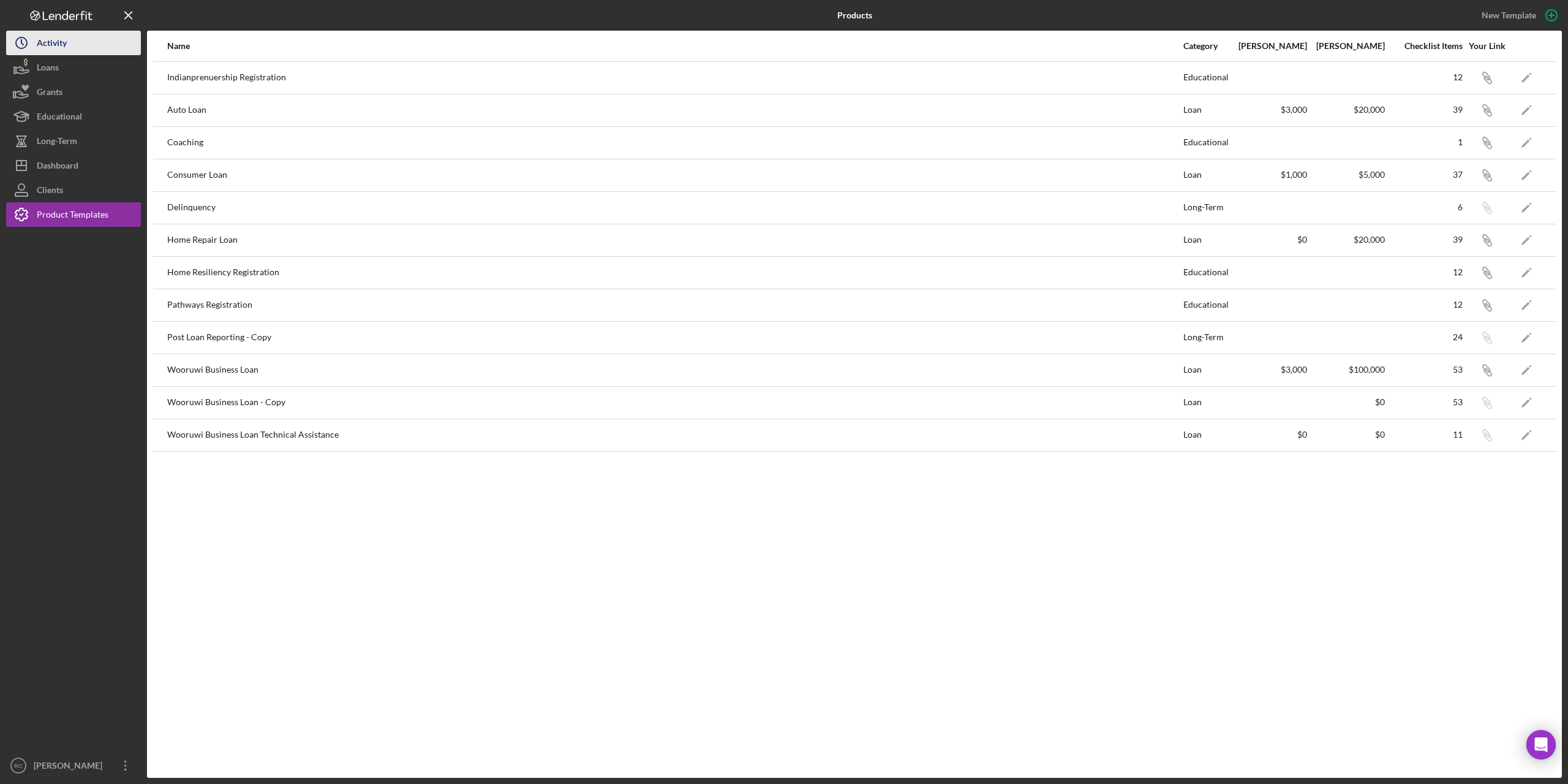
click at [50, 40] on div "Activity" at bounding box center [51, 44] width 30 height 28
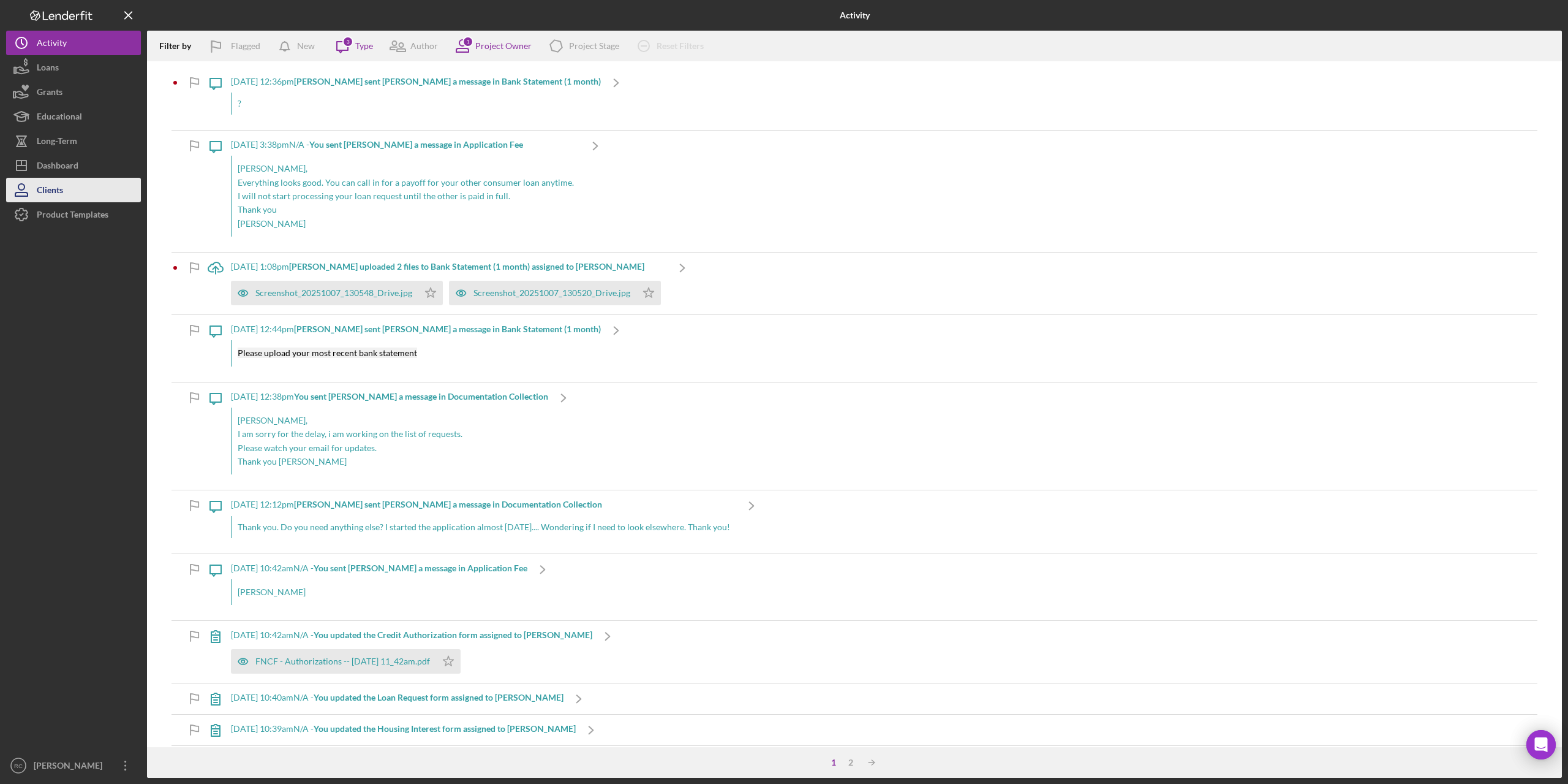
click at [58, 190] on div "Clients" at bounding box center [49, 191] width 26 height 28
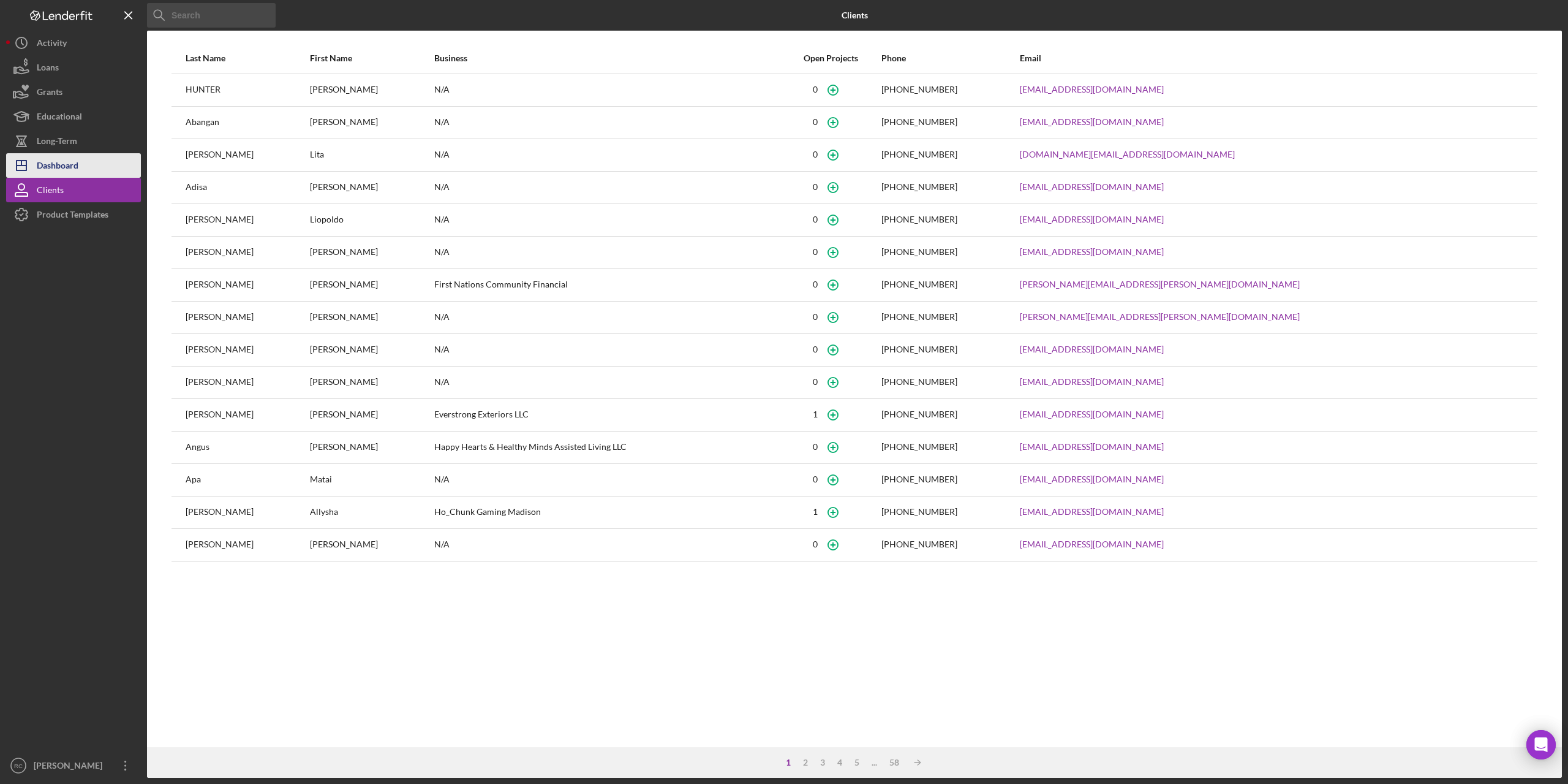
click at [67, 171] on div "Dashboard" at bounding box center [57, 166] width 42 height 28
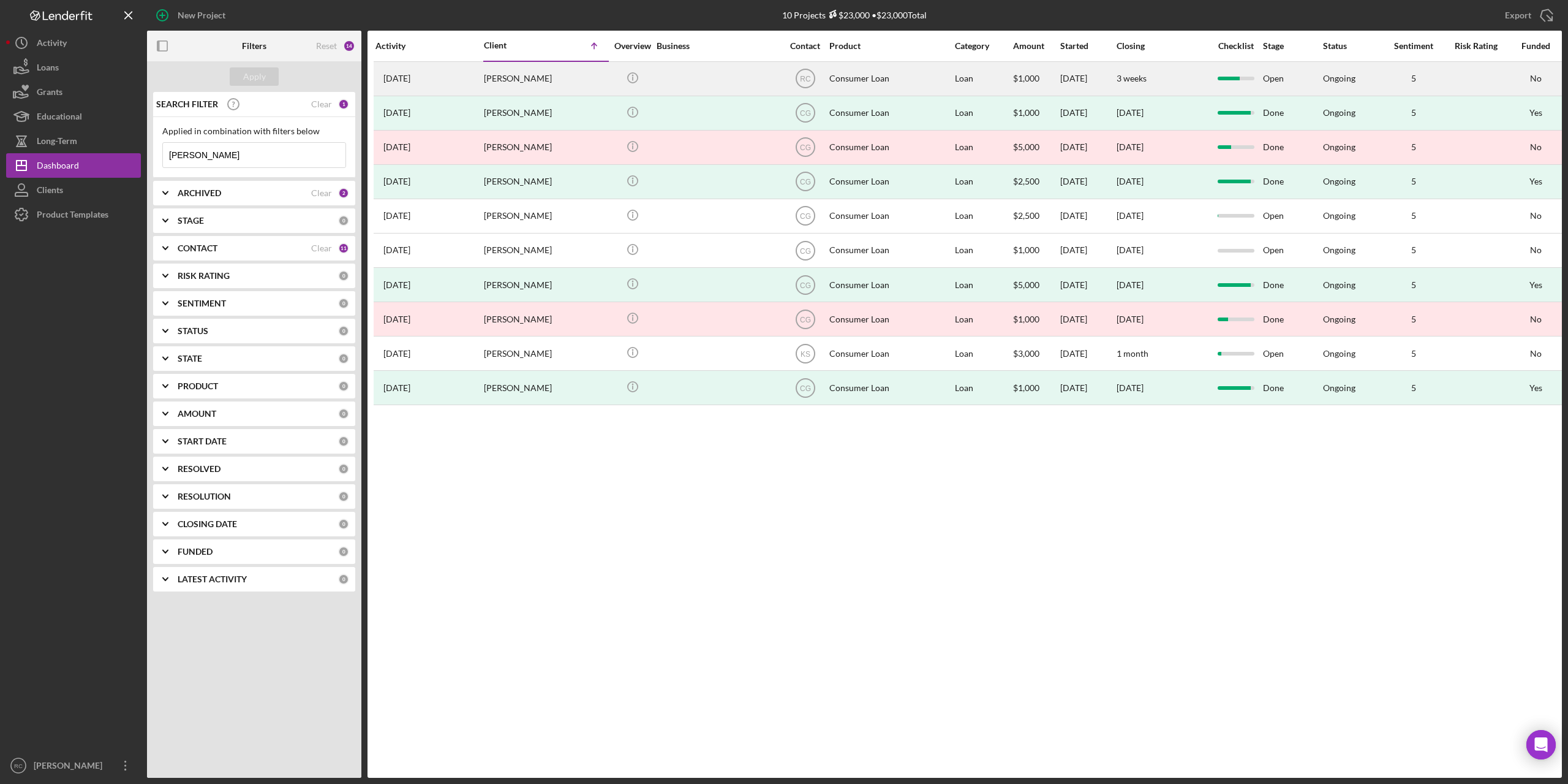
click at [408, 74] on time "4 weeks ago" at bounding box center [397, 78] width 27 height 10
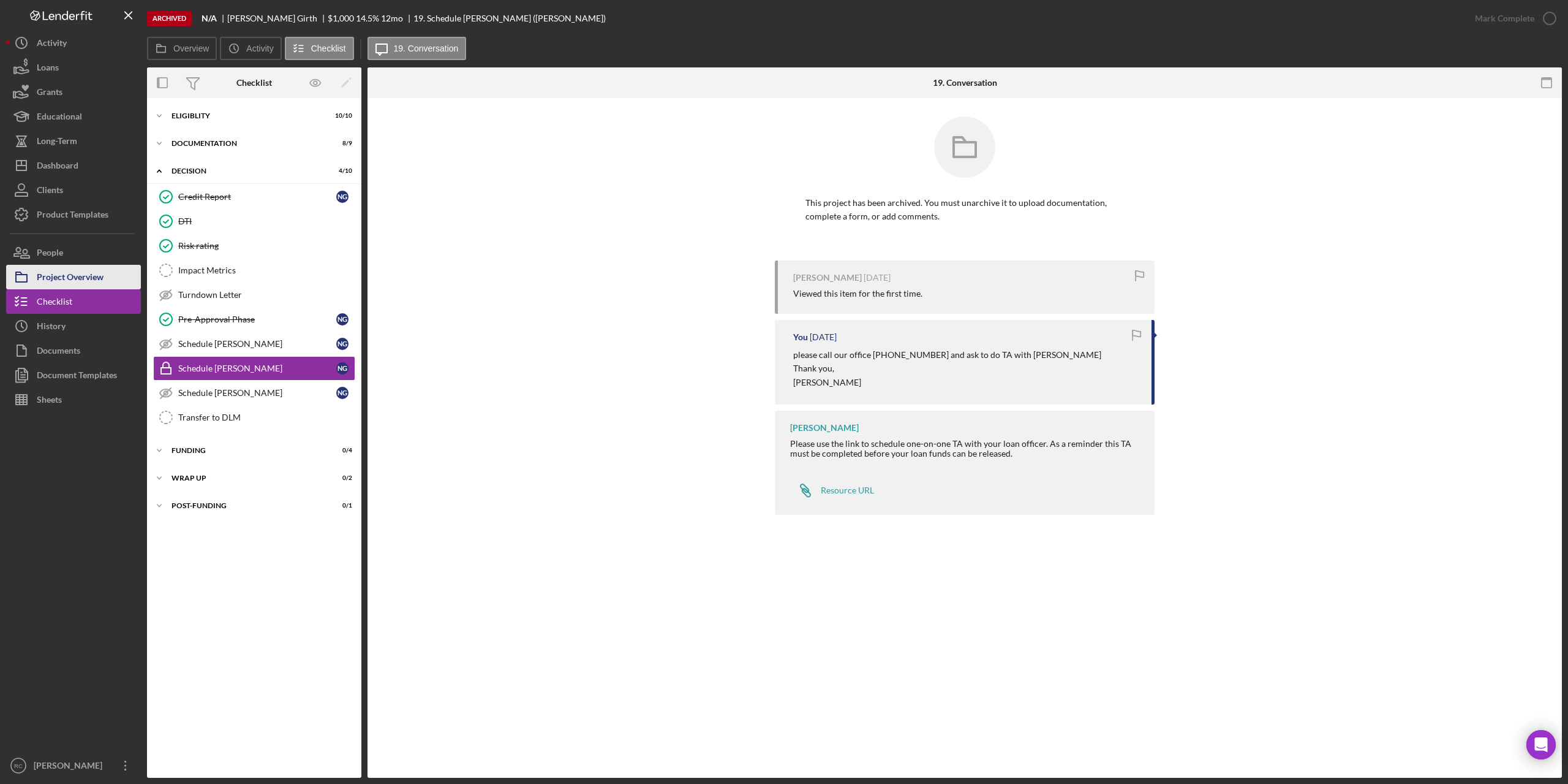
click at [85, 276] on div "Project Overview" at bounding box center [70, 278] width 66 height 28
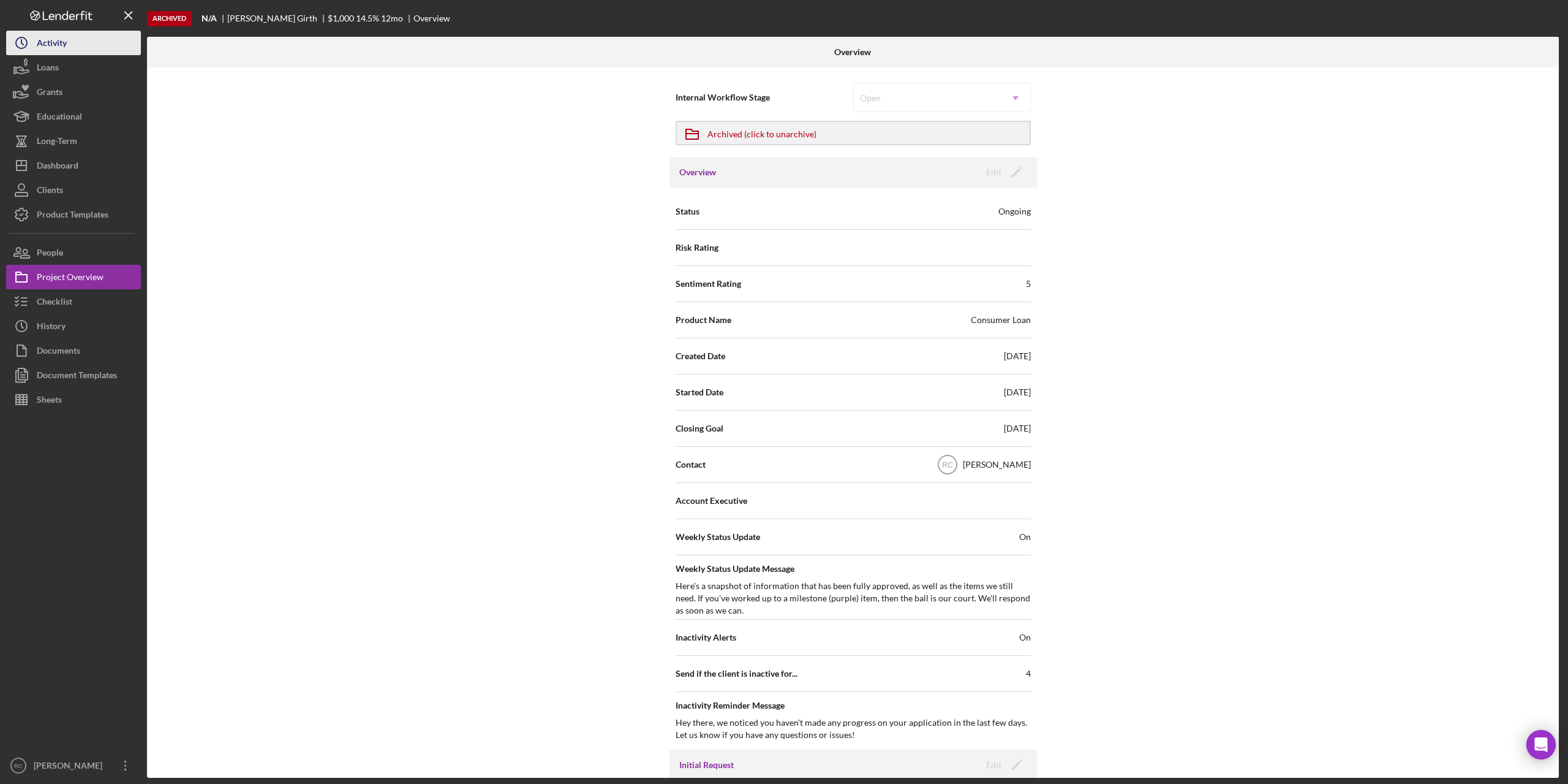
click at [58, 44] on div "Activity" at bounding box center [51, 44] width 30 height 28
